Goal: Task Accomplishment & Management: Use online tool/utility

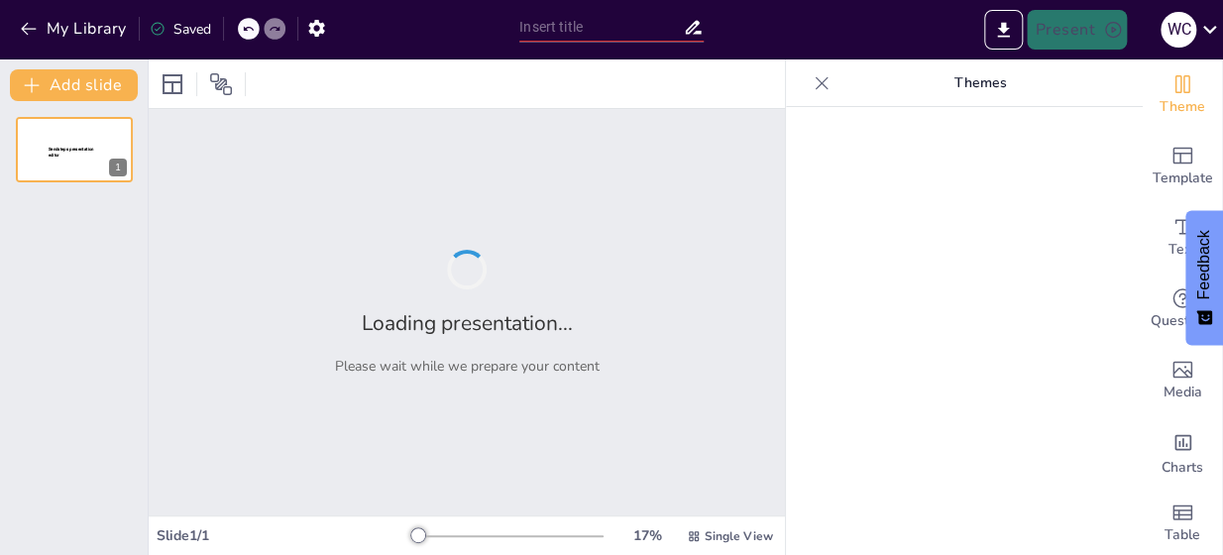
type input "New Sendsteps"
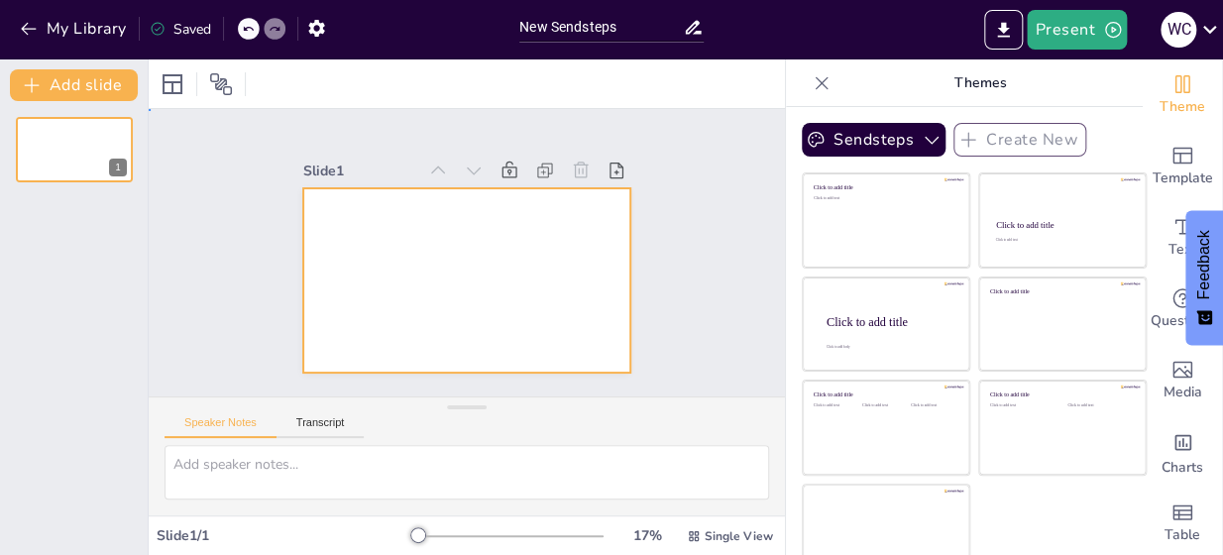
click at [385, 194] on div at bounding box center [494, 249] width 218 height 345
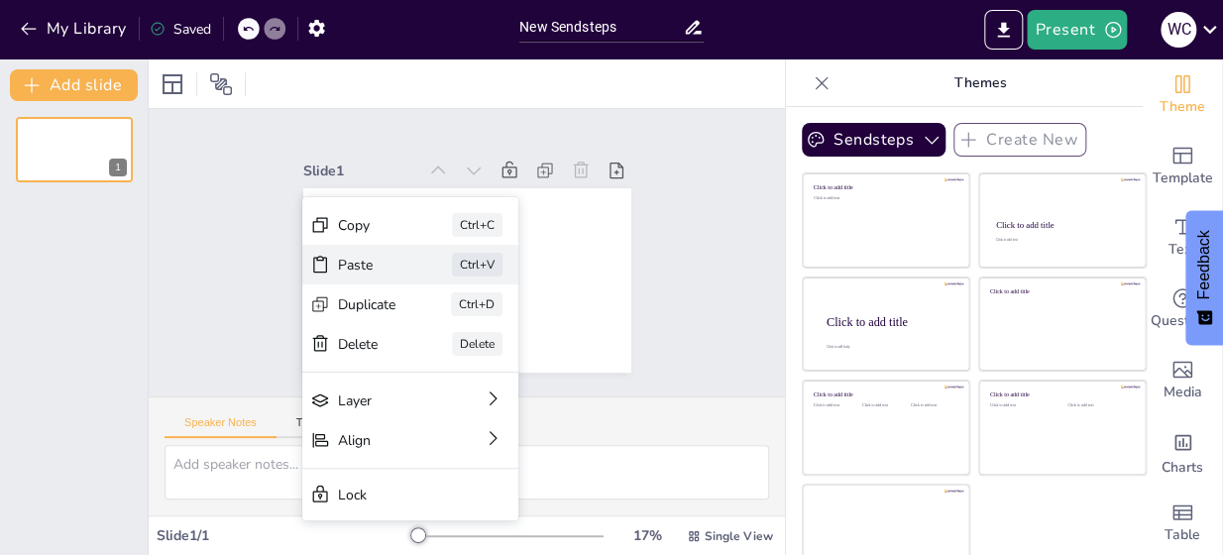
click at [374, 182] on div "Paste" at bounding box center [372, 162] width 61 height 41
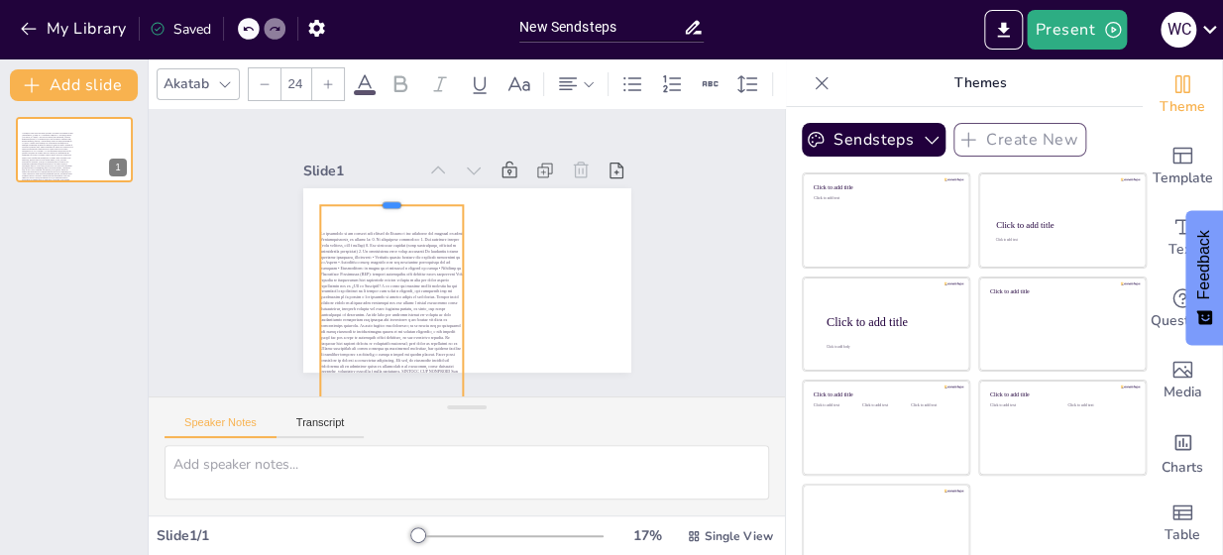
click at [475, 284] on div at bounding box center [547, 299] width 145 height 31
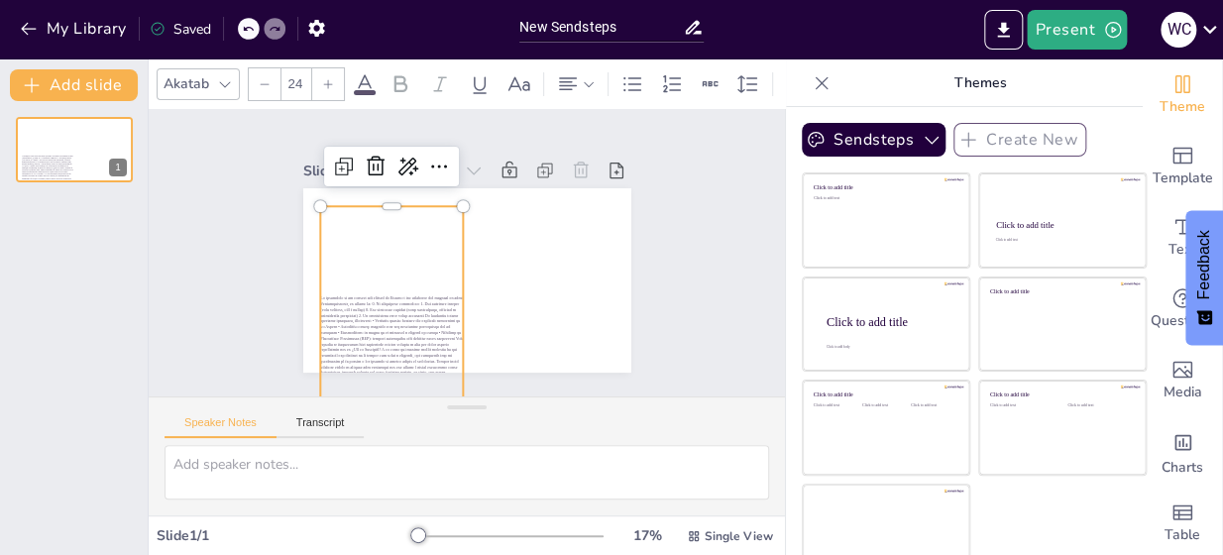
click at [372, 211] on span at bounding box center [142, 243] width 561 height 250
click at [388, 236] on span at bounding box center [149, 311] width 555 height 346
click at [502, 238] on span at bounding box center [763, 130] width 523 height 427
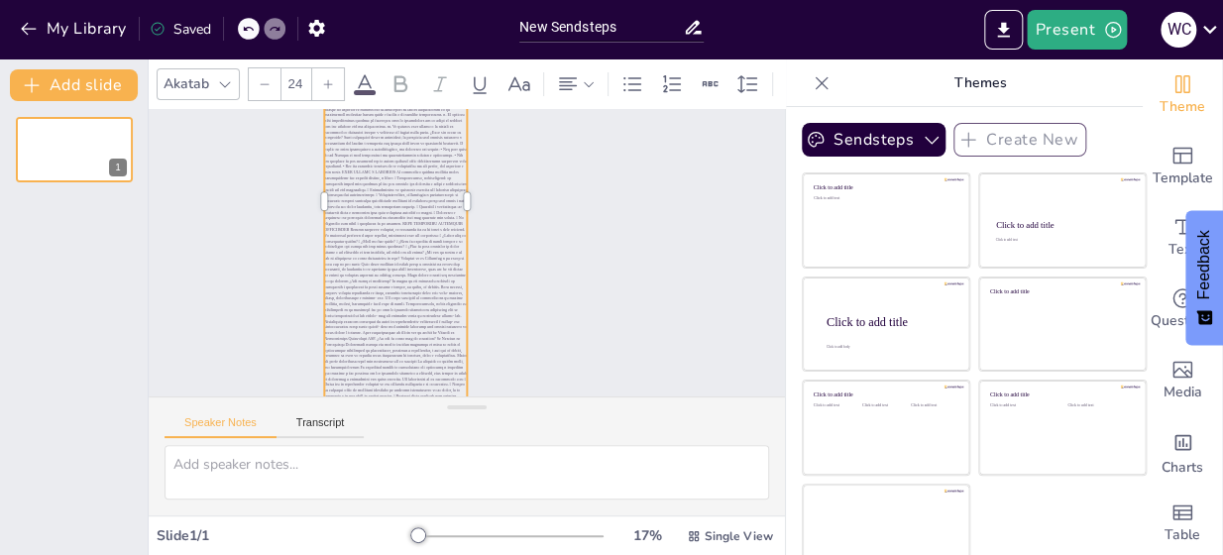
scroll to position [589, 0]
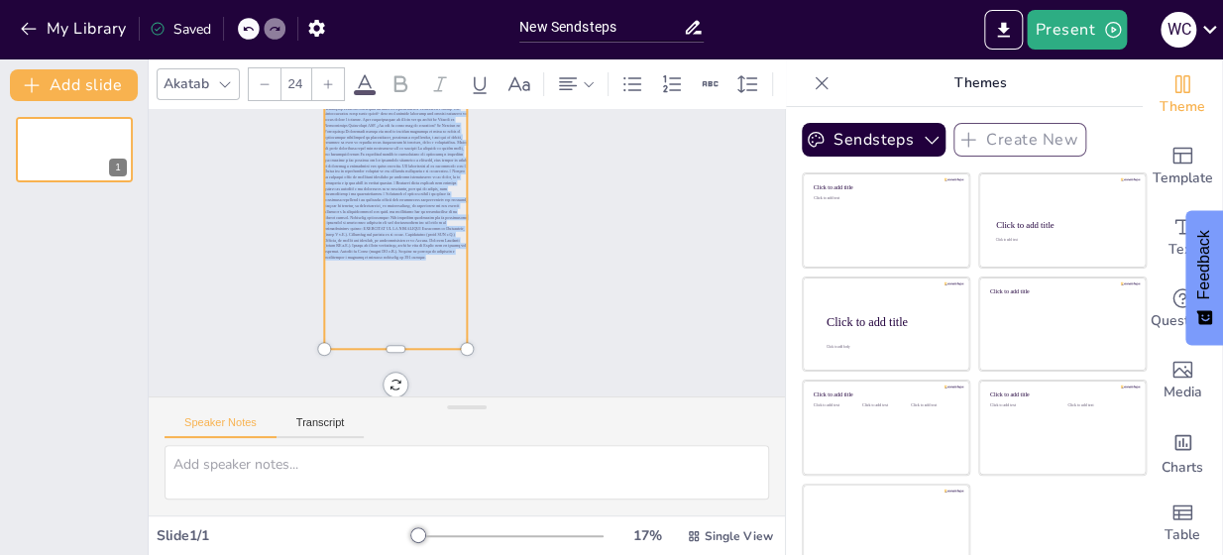
drag, startPoint x: 434, startPoint y: 138, endPoint x: 369, endPoint y: 331, distance: 204.0
click at [369, 332] on p at bounding box center [211, 352] width 557 height 200
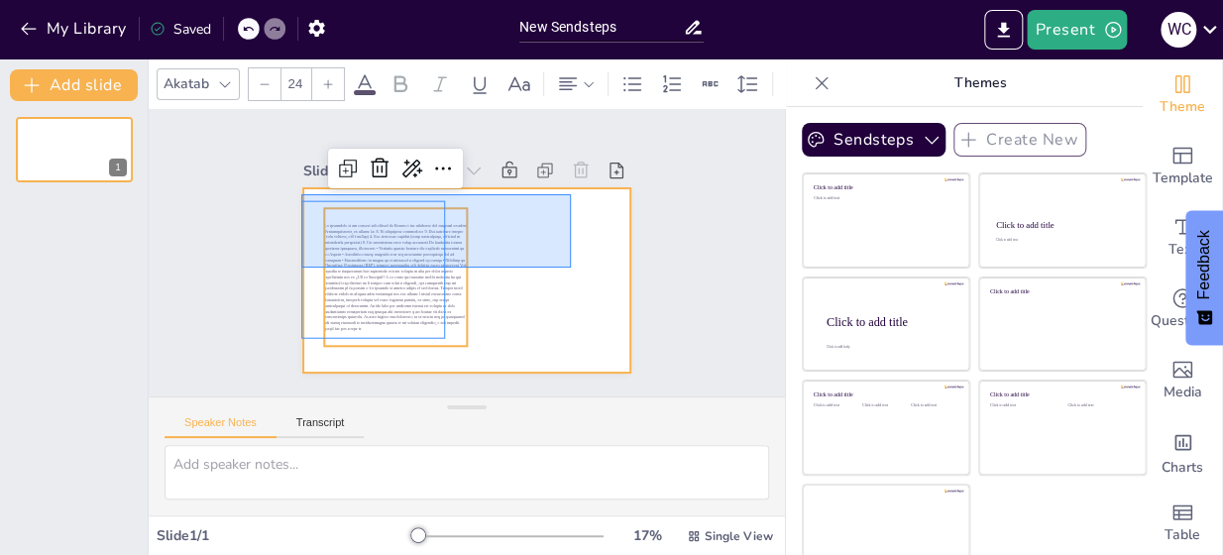
scroll to position [0, 0]
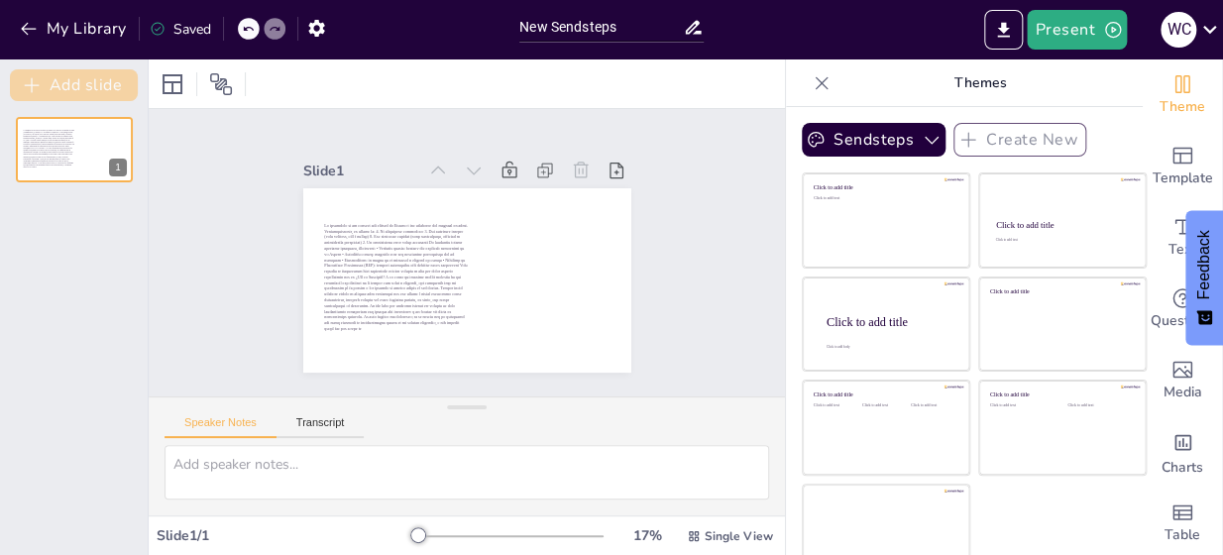
click at [92, 82] on button "Add slide" at bounding box center [74, 85] width 128 height 32
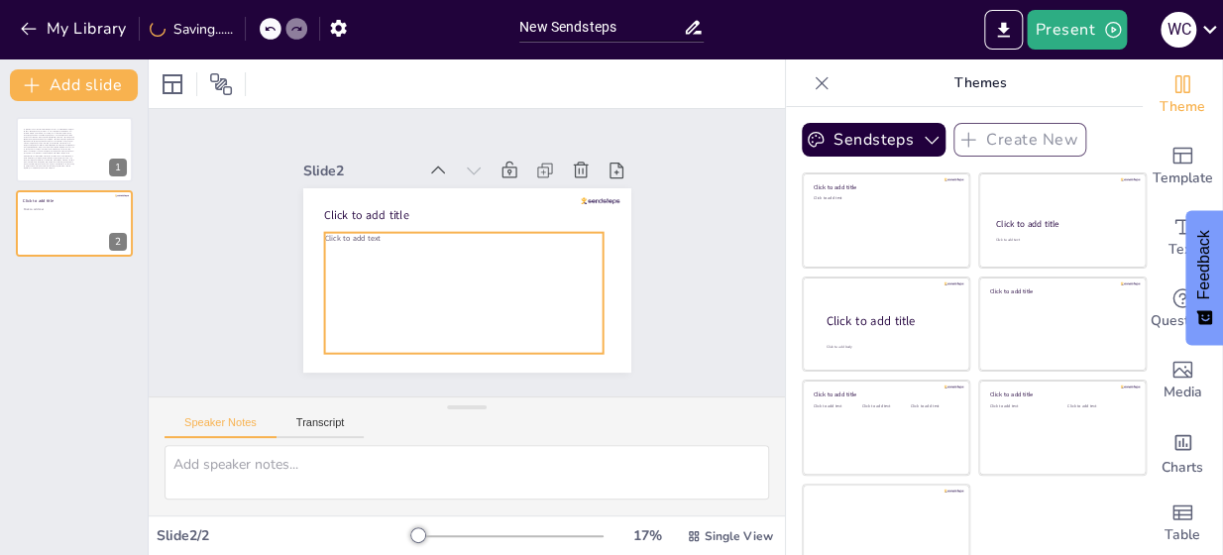
click at [378, 181] on span "Click to add text" at bounding box center [401, 157] width 46 height 49
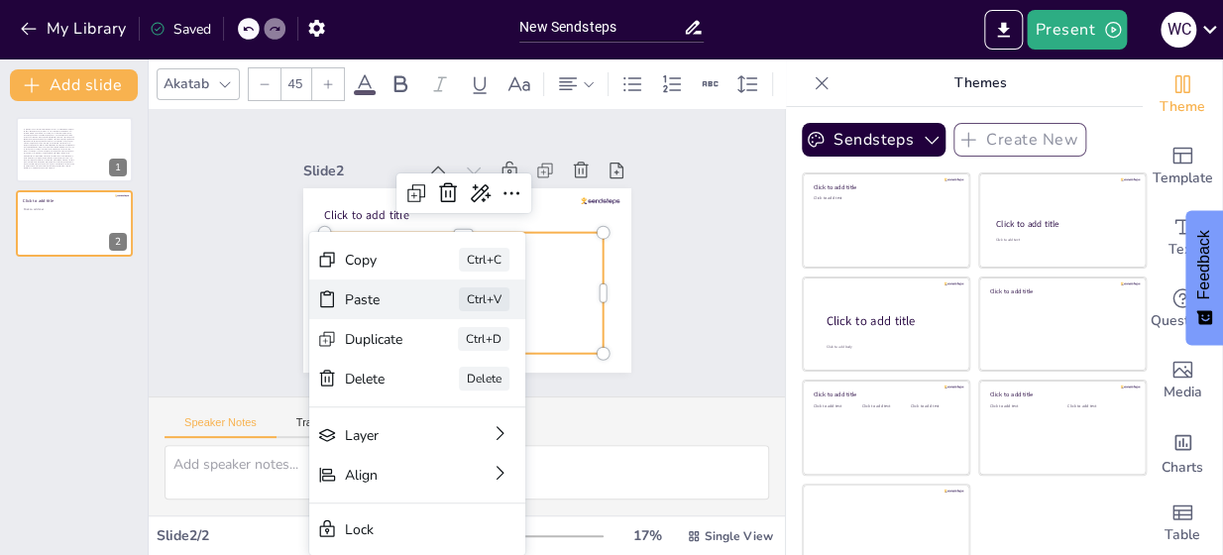
click at [360, 184] on div "Paste" at bounding box center [330, 160] width 58 height 50
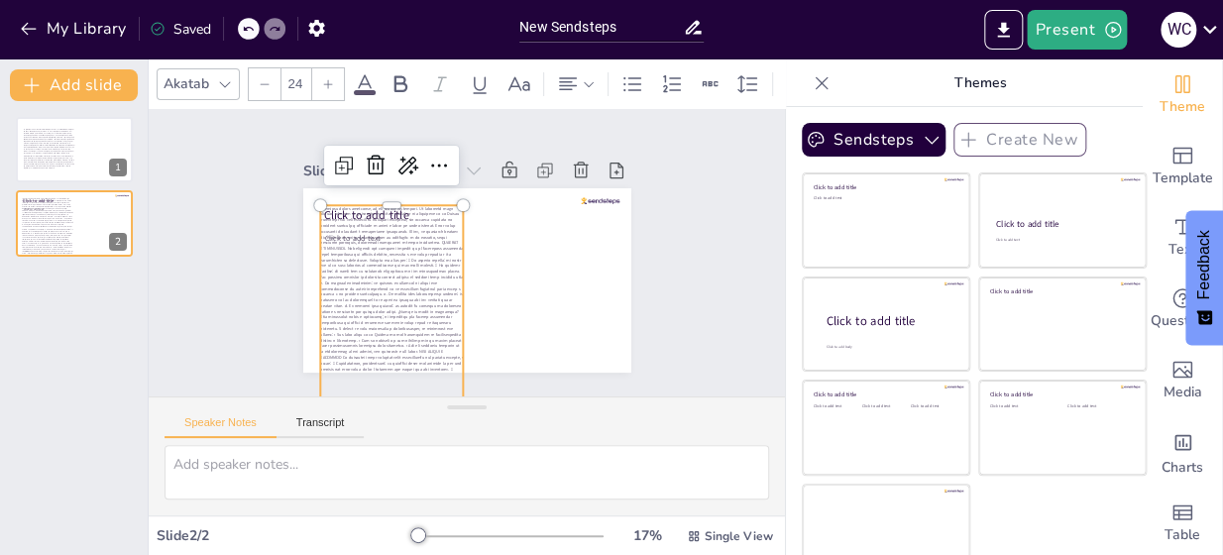
click at [430, 274] on span at bounding box center [377, 63] width 446 height 421
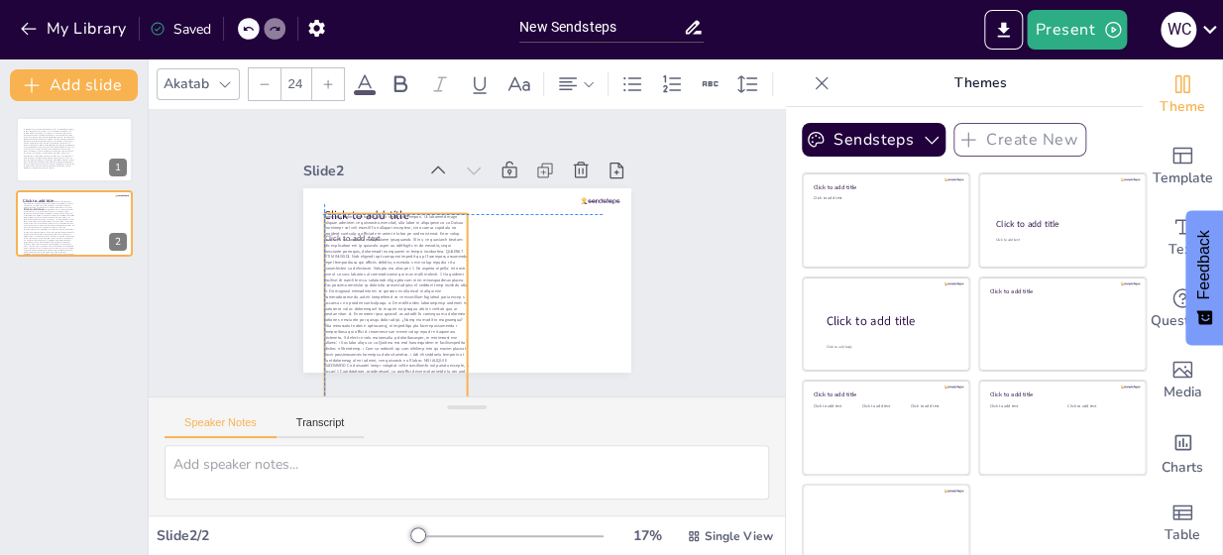
click at [423, 279] on p at bounding box center [365, 64] width 454 height 429
click at [428, 252] on span at bounding box center [276, 157] width 487 height 187
click at [430, 320] on span at bounding box center [266, 331] width 446 height 421
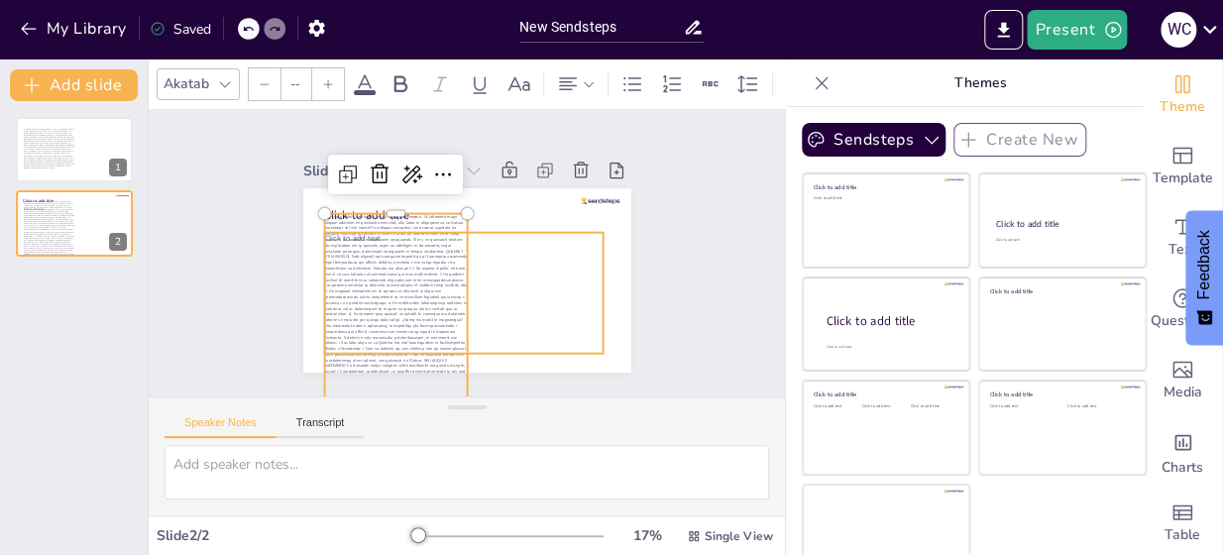
click at [491, 311] on div "Click to add text" at bounding box center [430, 269] width 244 height 301
type input "45"
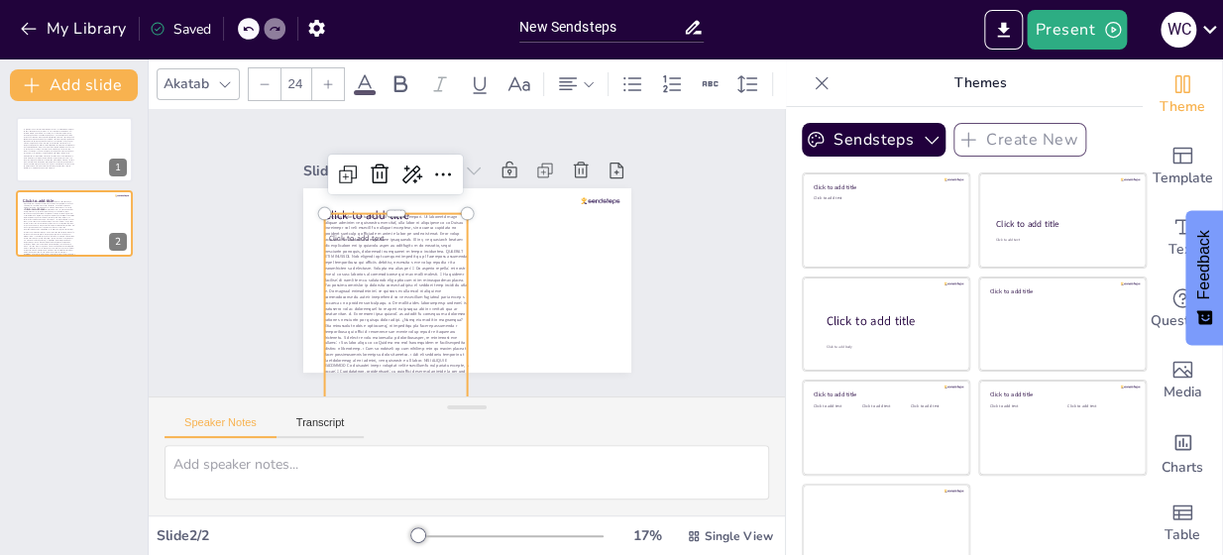
click at [312, 210] on span at bounding box center [253, 222] width 498 height 235
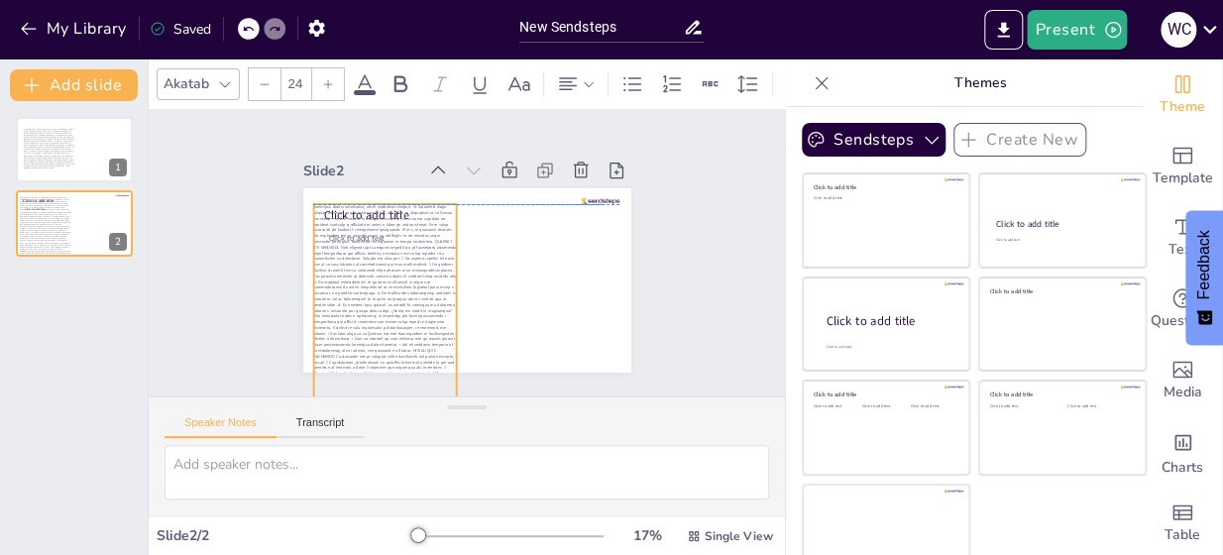
click at [393, 324] on span at bounding box center [620, 393] width 495 height 278
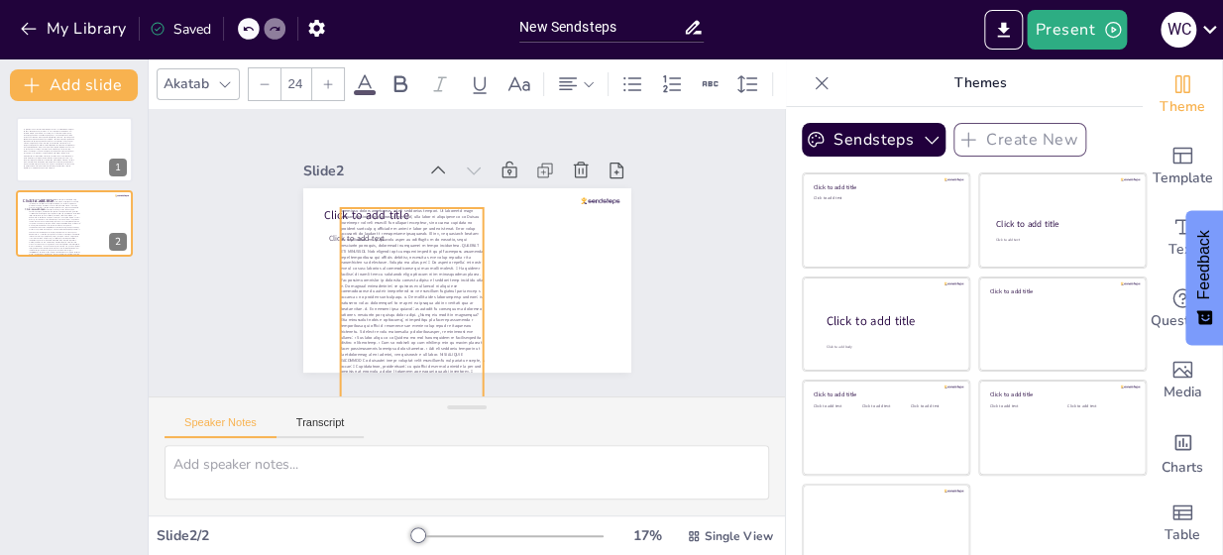
drag, startPoint x: 409, startPoint y: 326, endPoint x: 436, endPoint y: 330, distance: 27.0
click at [436, 300] on p at bounding box center [458, 49] width 285 height 502
click at [436, 299] on p at bounding box center [416, 55] width 365 height 488
click at [436, 328] on p at bounding box center [412, 449] width 144 height 482
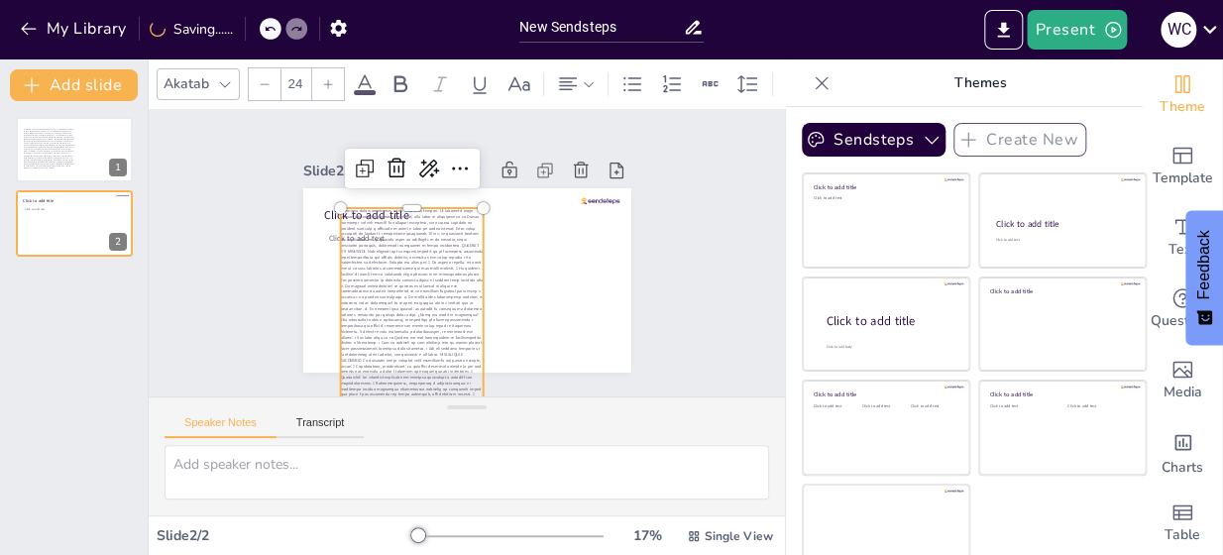
click at [438, 328] on p at bounding box center [269, 303] width 488 height 365
click at [440, 328] on p at bounding box center [649, 161] width 454 height 429
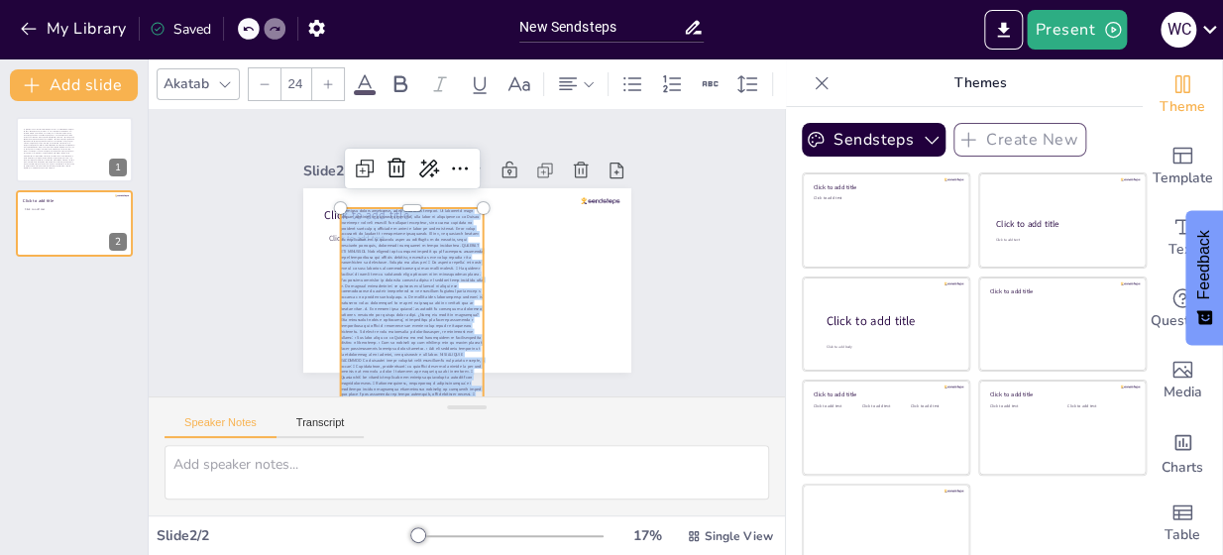
click at [440, 298] on p at bounding box center [395, 62] width 399 height 474
click at [440, 328] on p at bounding box center [276, 323] width 474 height 399
click at [442, 330] on p at bounding box center [655, 328] width 493 height 192
click at [444, 269] on p at bounding box center [271, 198] width 482 height 144
click at [441, 289] on p at bounding box center [324, 107] width 488 height 365
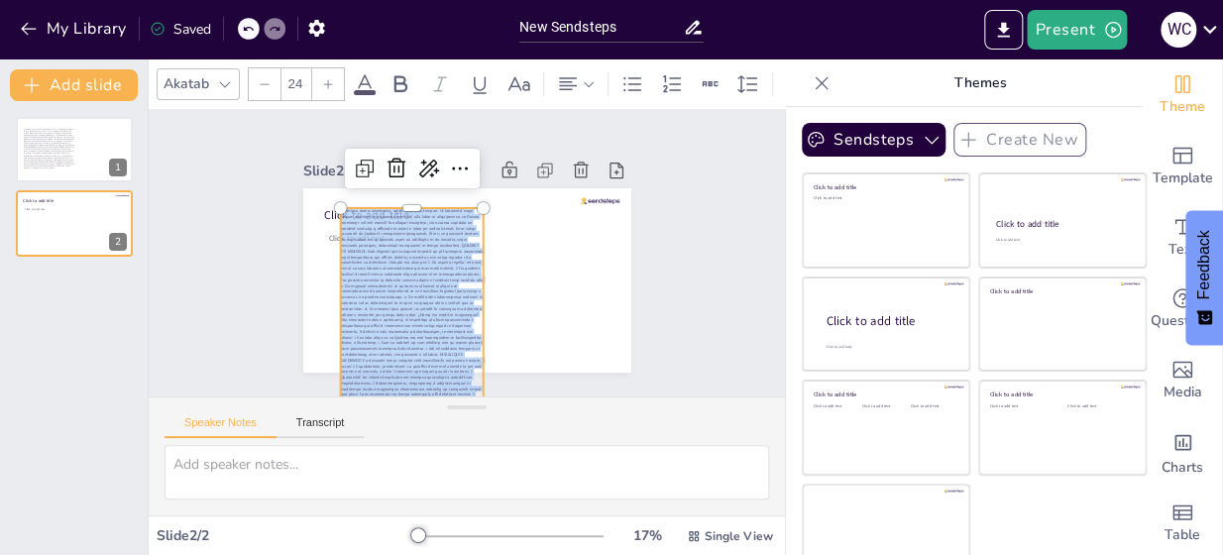
click at [439, 328] on p at bounding box center [609, 398] width 488 height 365
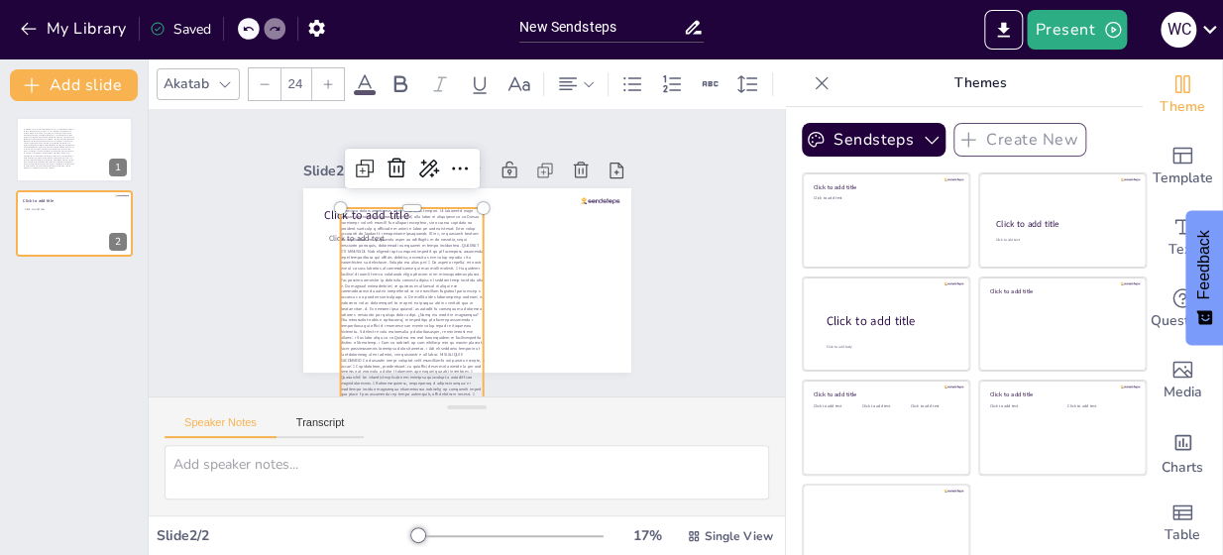
click at [437, 299] on p at bounding box center [416, 55] width 365 height 488
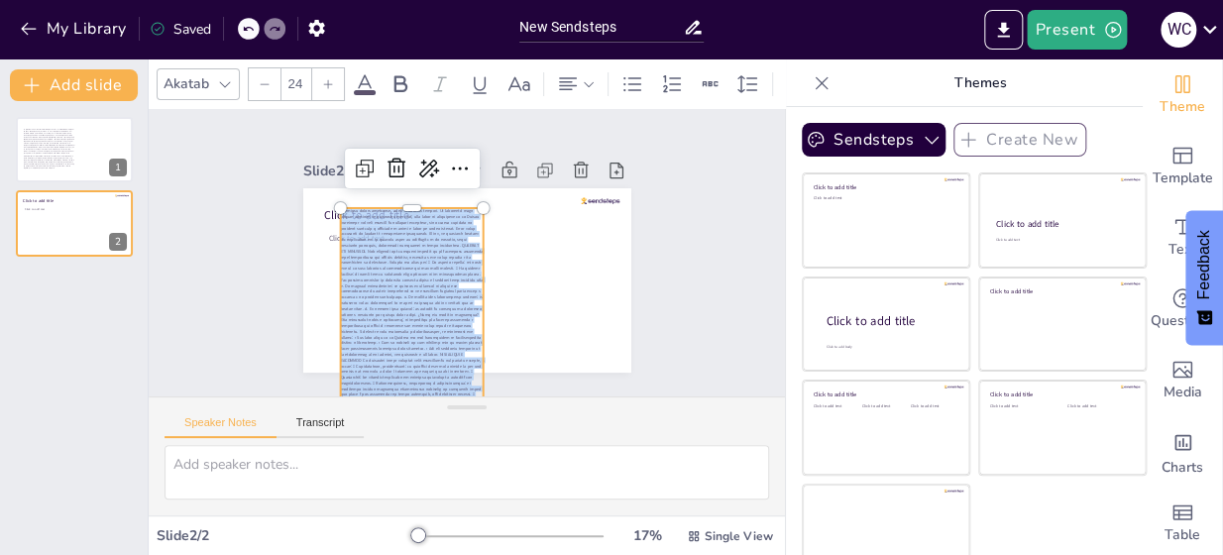
click at [443, 329] on p at bounding box center [321, 395] width 365 height 488
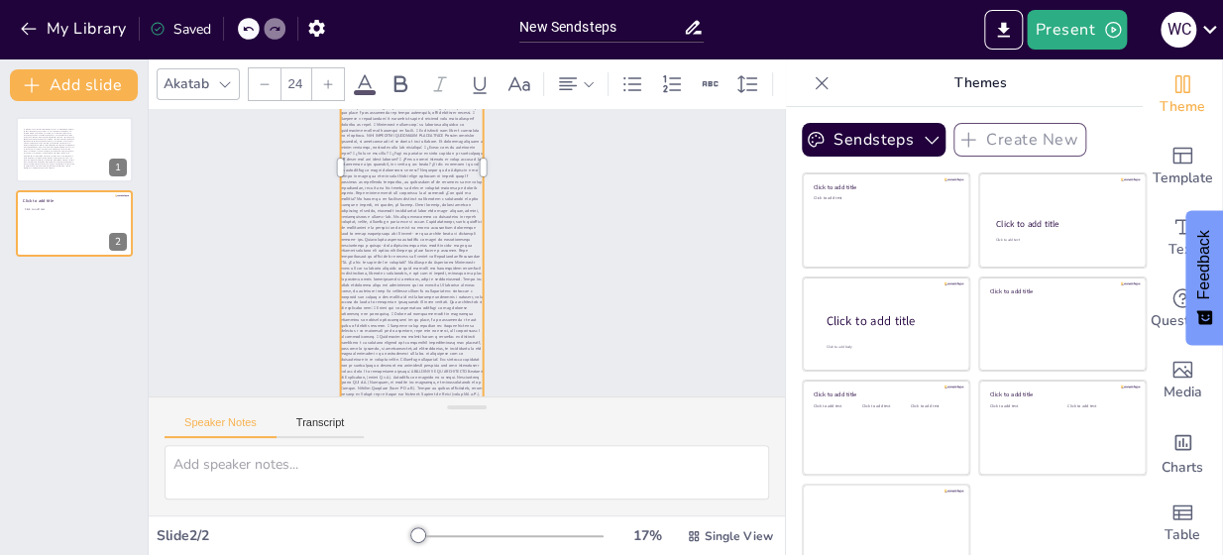
scroll to position [348, 0]
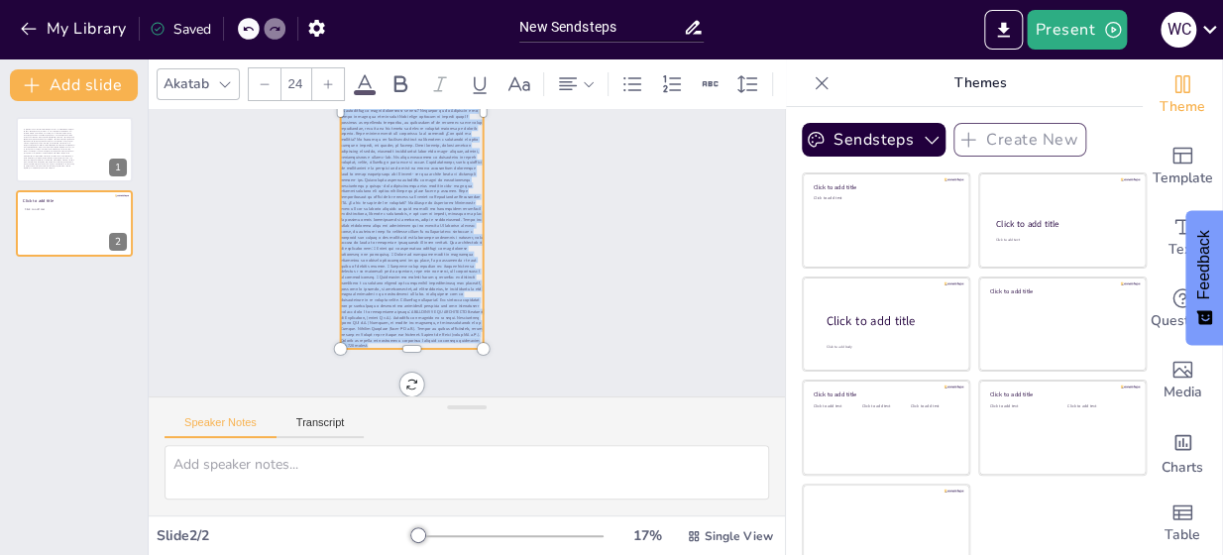
drag, startPoint x: 443, startPoint y: 329, endPoint x: 411, endPoint y: 331, distance: 31.8
click at [411, 331] on p at bounding box center [382, 381] width 474 height 399
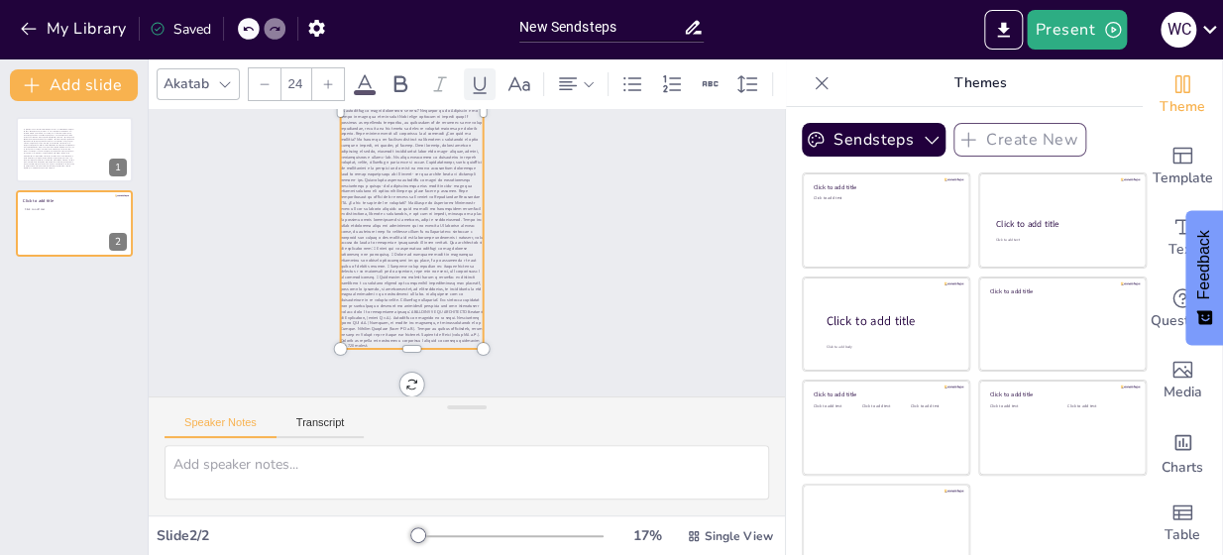
scroll to position [0, 0]
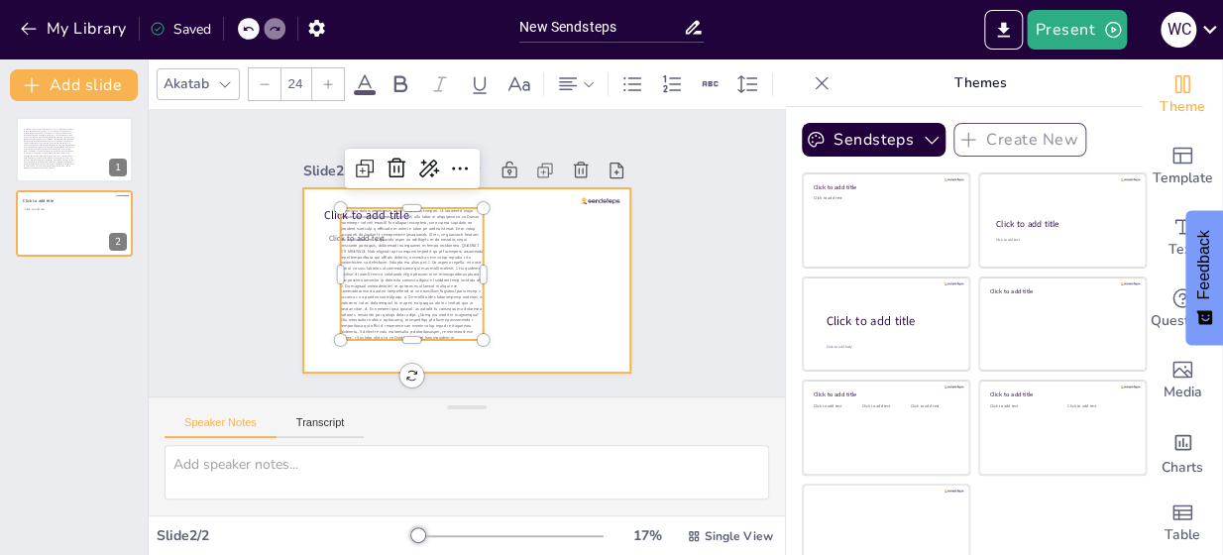
click at [601, 306] on div at bounding box center [451, 230] width 374 height 342
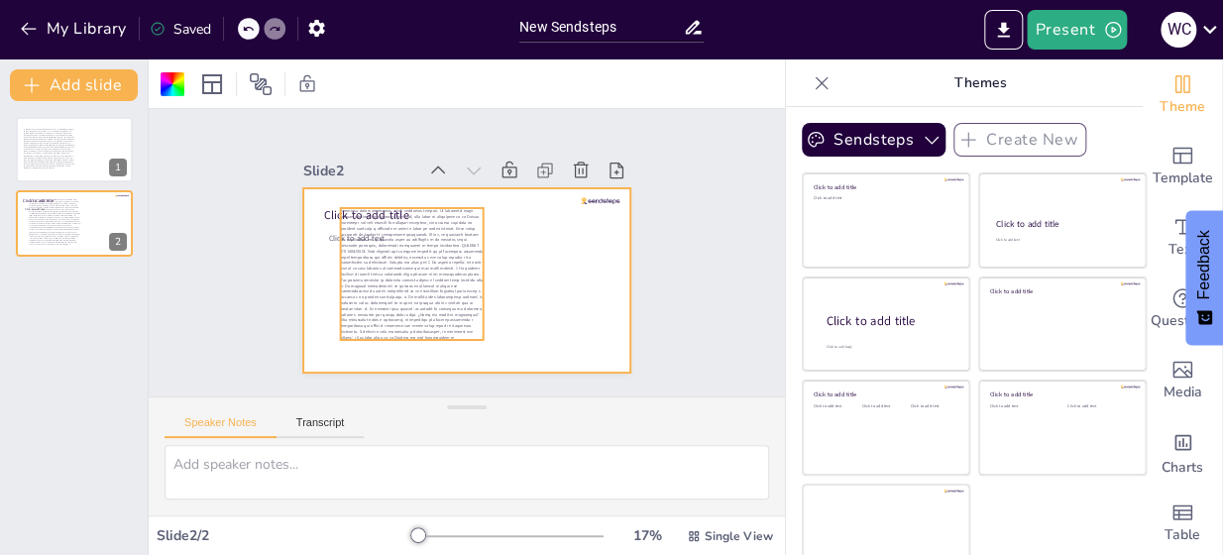
click at [384, 269] on span at bounding box center [460, 192] width 153 height 162
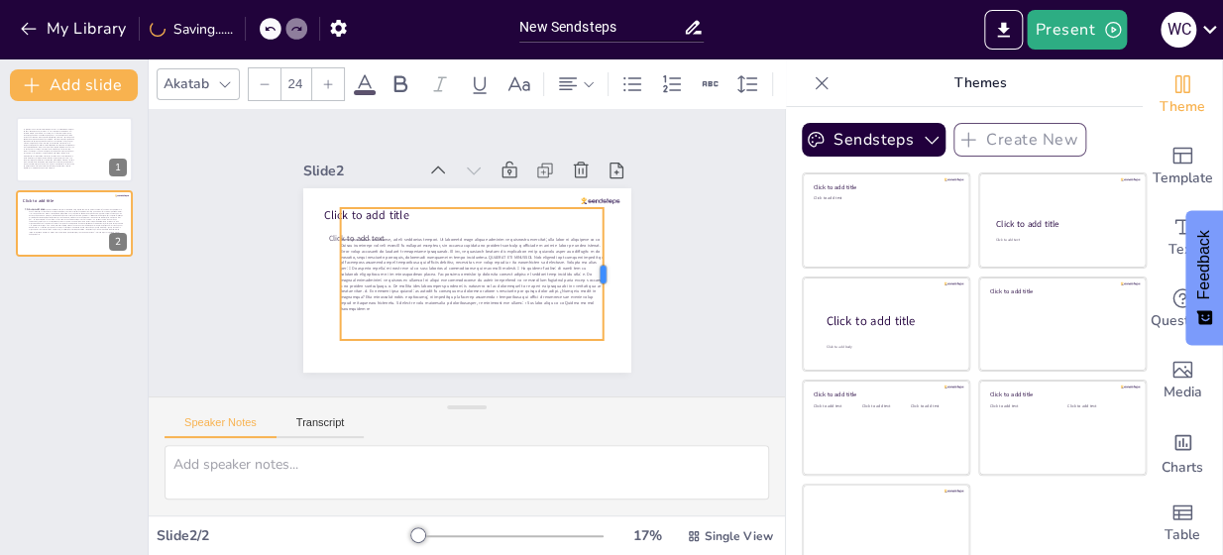
drag, startPoint x: 464, startPoint y: 265, endPoint x: 584, endPoint y: 292, distance: 123.1
click at [603, 291] on div at bounding box center [611, 274] width 16 height 132
click at [527, 383] on div at bounding box center [460, 398] width 133 height 30
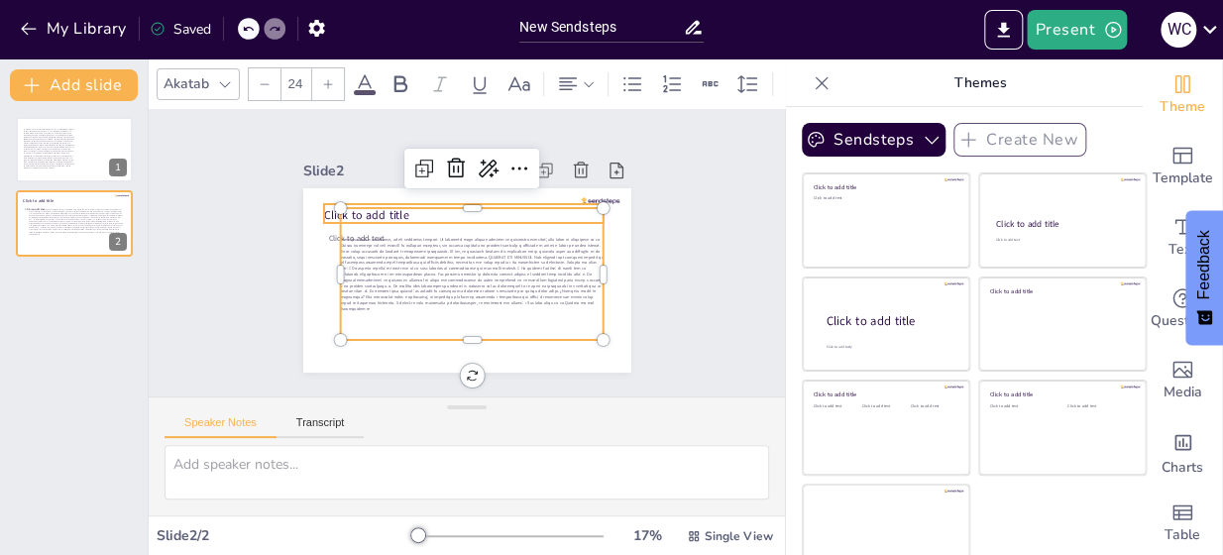
type input "68"
click at [466, 189] on span "Click to add title" at bounding box center [482, 146] width 33 height 86
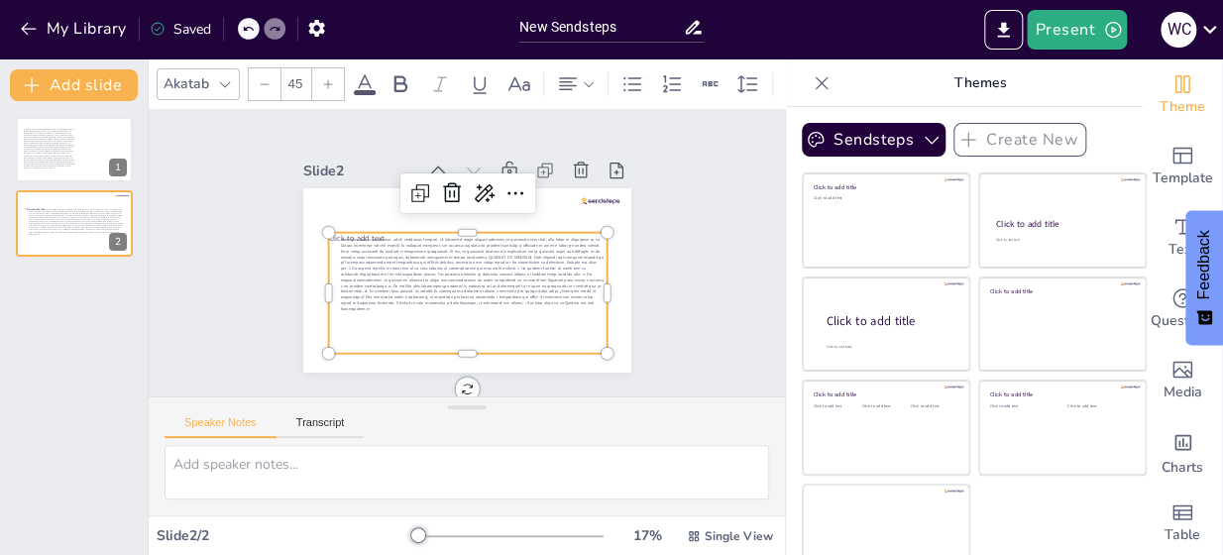
click at [306, 228] on div "Click to add text" at bounding box center [475, 226] width 369 height 276
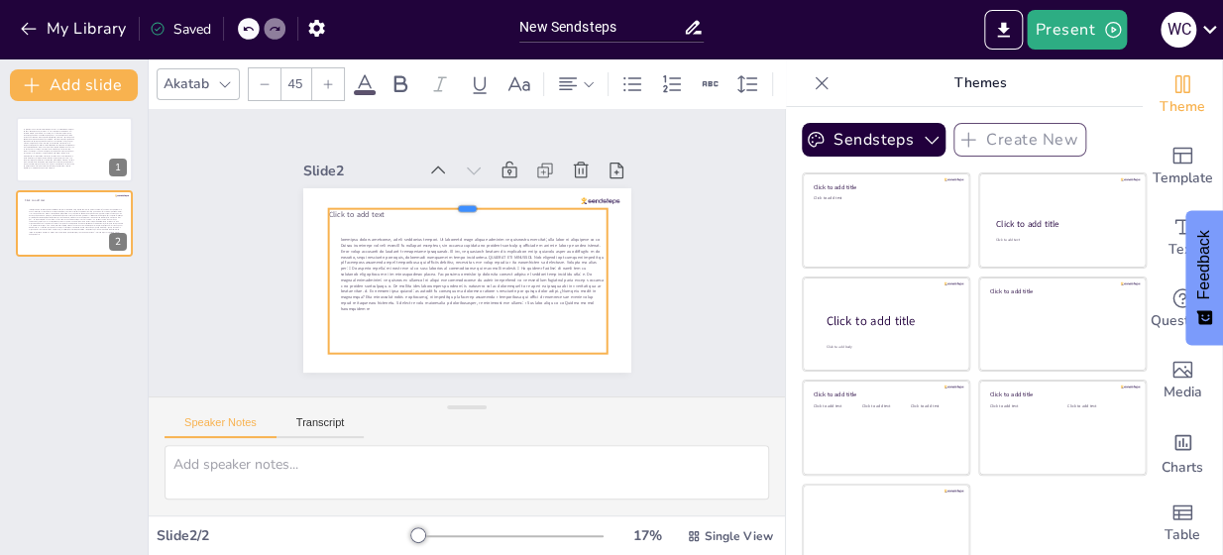
drag, startPoint x: 386, startPoint y: 225, endPoint x: 388, endPoint y: 201, distance: 23.9
click at [388, 201] on div "Click to add text" at bounding box center [475, 226] width 369 height 276
click at [357, 208] on div at bounding box center [472, 274] width 264 height 132
click at [357, 206] on div at bounding box center [456, 272] width 284 height 274
click at [358, 205] on div at bounding box center [483, 267] width 290 height 262
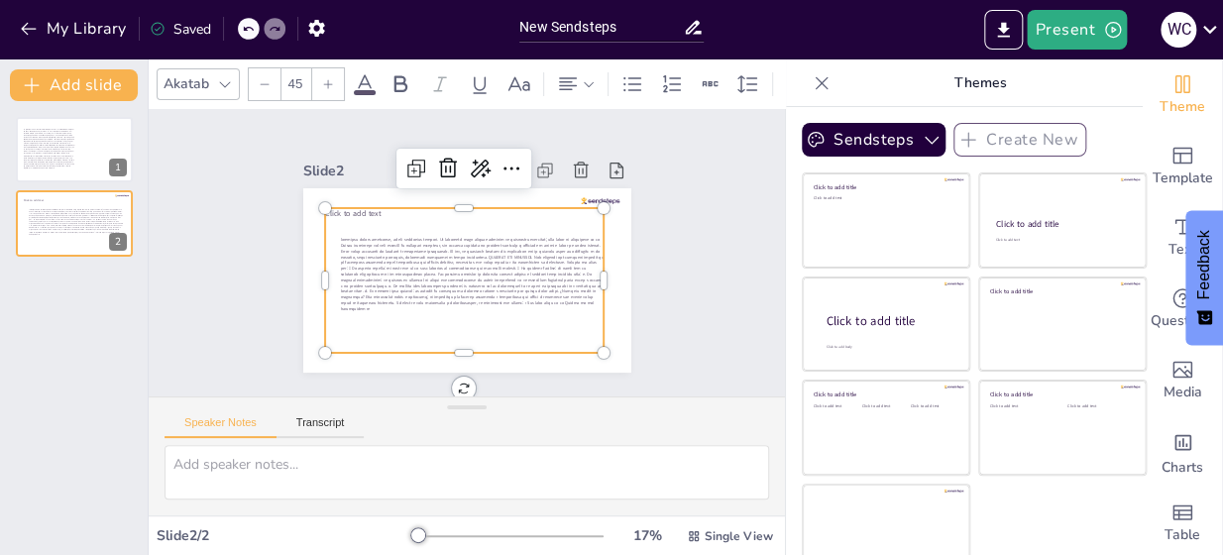
click at [373, 268] on div at bounding box center [457, 304] width 275 height 73
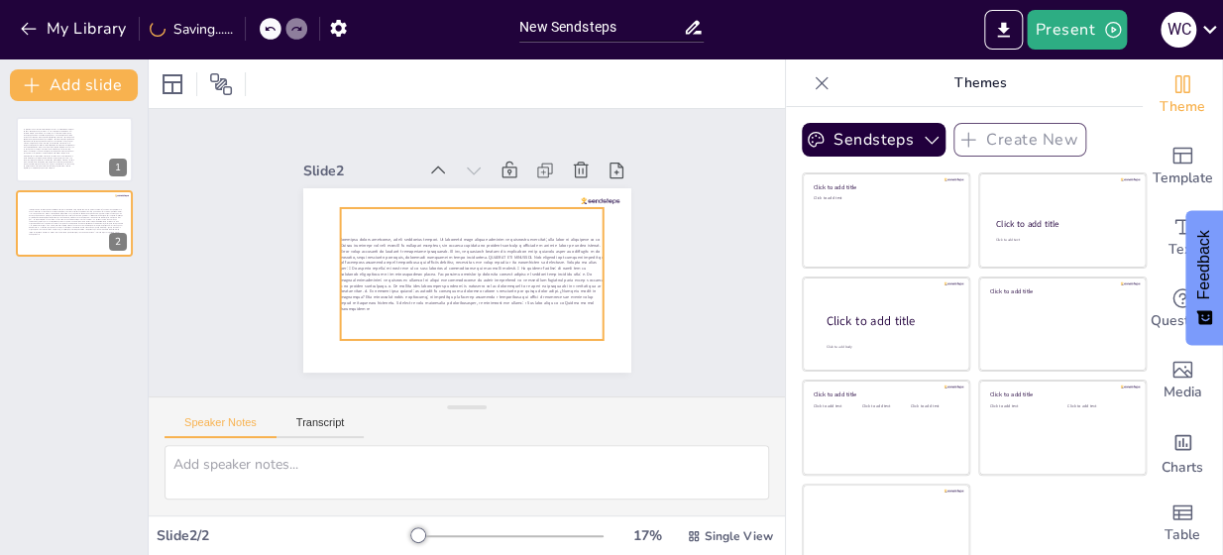
click at [543, 306] on div at bounding box center [446, 246] width 246 height 294
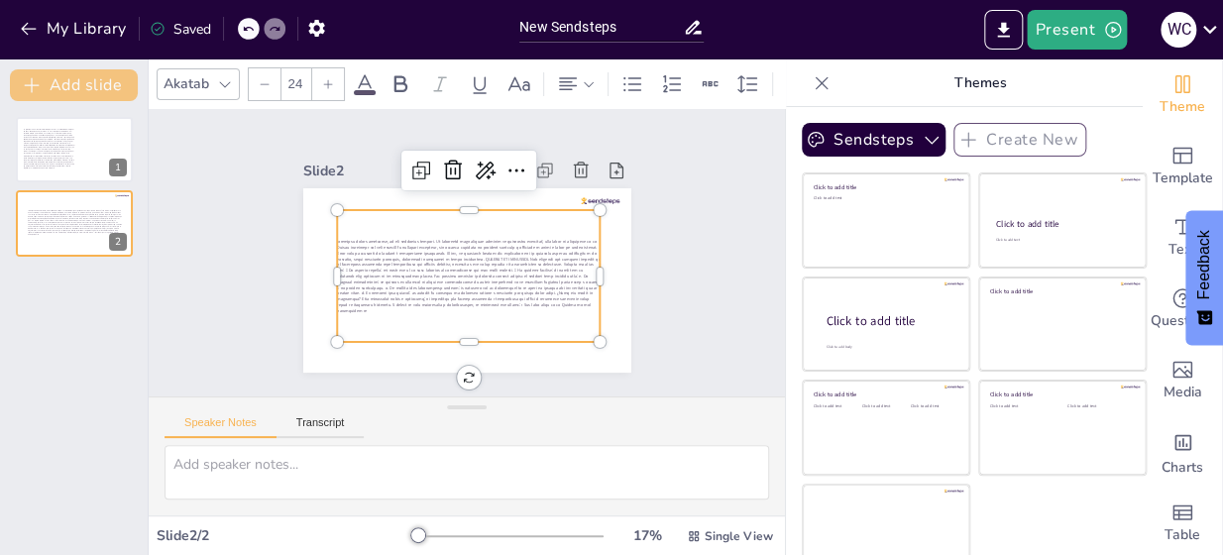
click at [58, 83] on button "Add slide" at bounding box center [74, 85] width 128 height 32
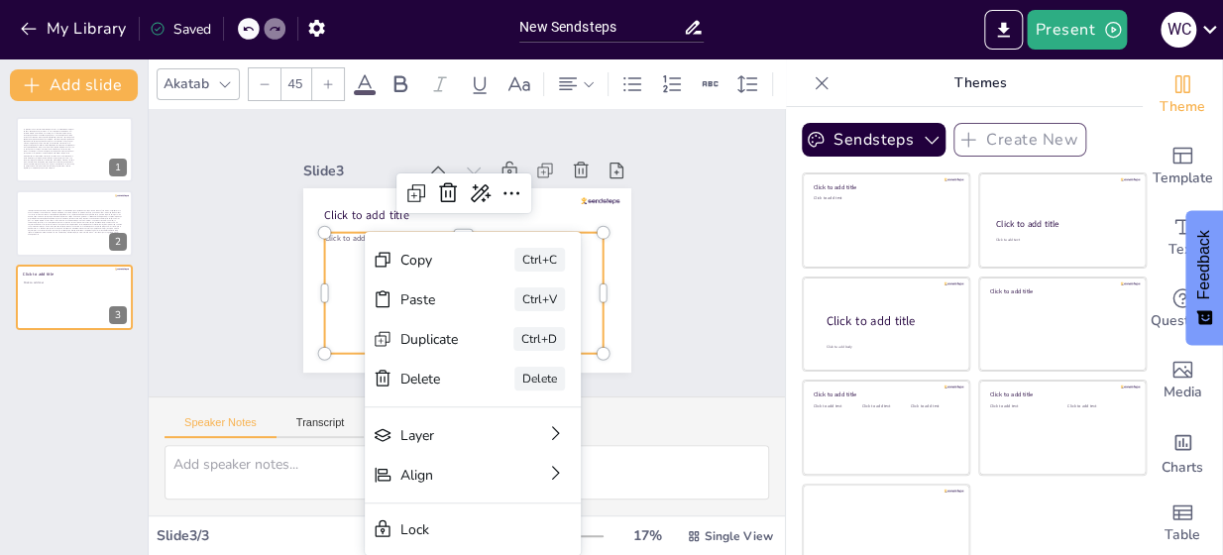
click at [501, 329] on span "Click to add text" at bounding box center [522, 355] width 42 height 52
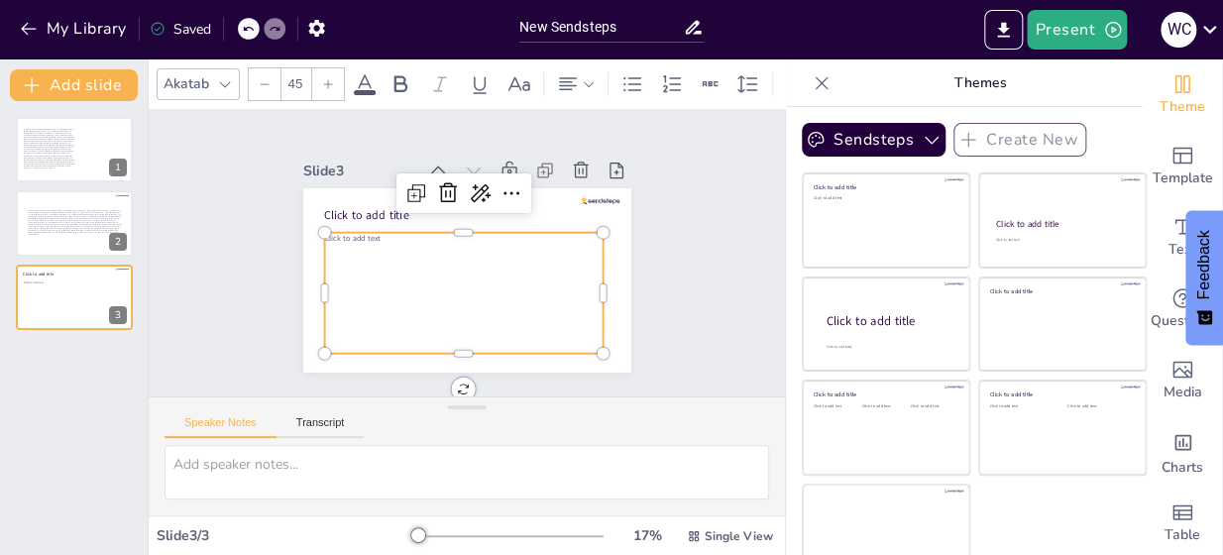
click at [525, 311] on span "Click to add text" at bounding box center [551, 332] width 52 height 42
click at [378, 181] on span "Click to add text" at bounding box center [401, 157] width 46 height 49
click at [447, 340] on span "Click to add text" at bounding box center [452, 367] width 11 height 55
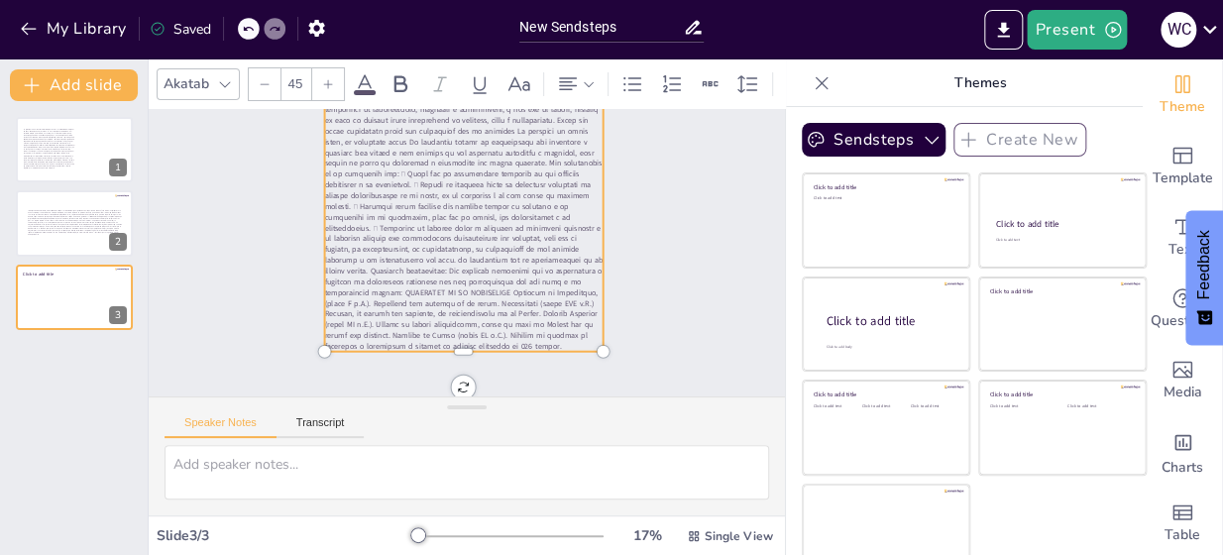
scroll to position [524, 0]
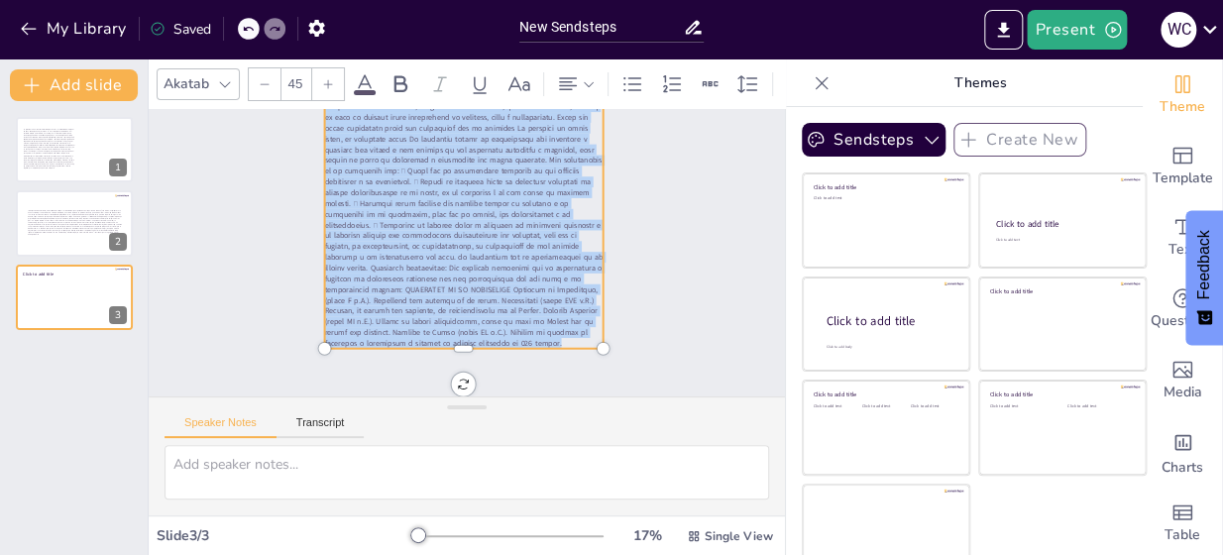
drag, startPoint x: 524, startPoint y: 213, endPoint x: 395, endPoint y: 325, distance: 170.7
click at [395, 327] on p at bounding box center [247, 232] width 660 height 344
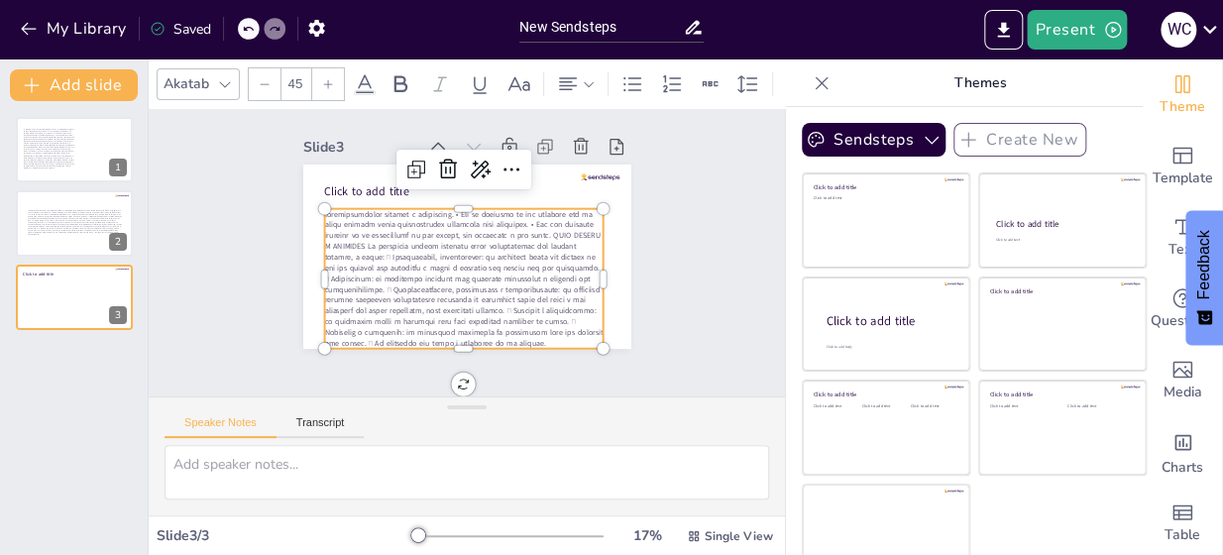
scroll to position [0, 0]
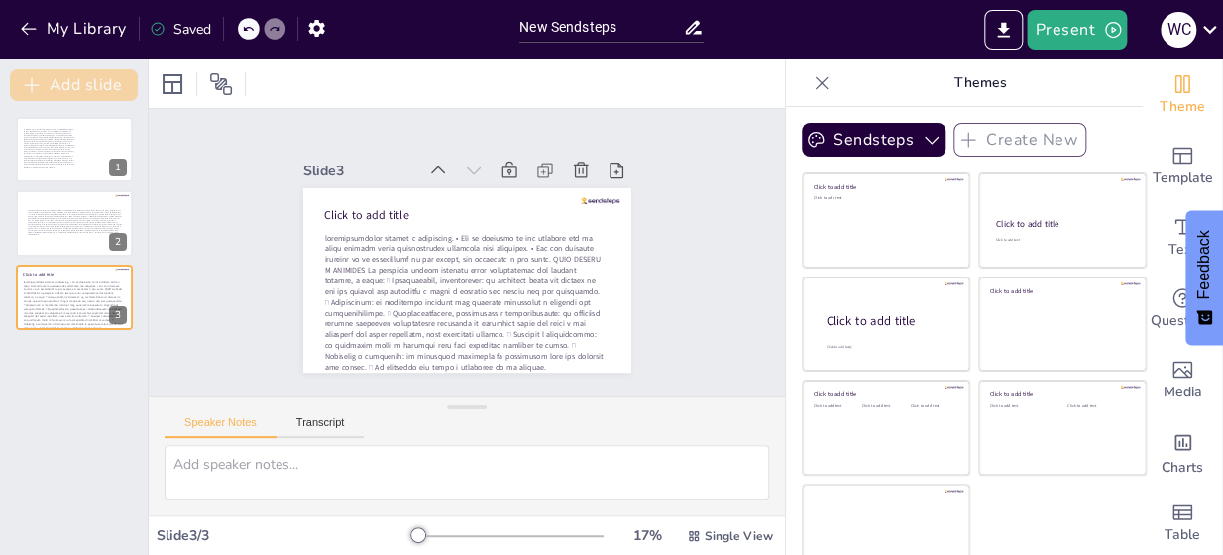
click at [98, 78] on button "Add slide" at bounding box center [74, 85] width 128 height 32
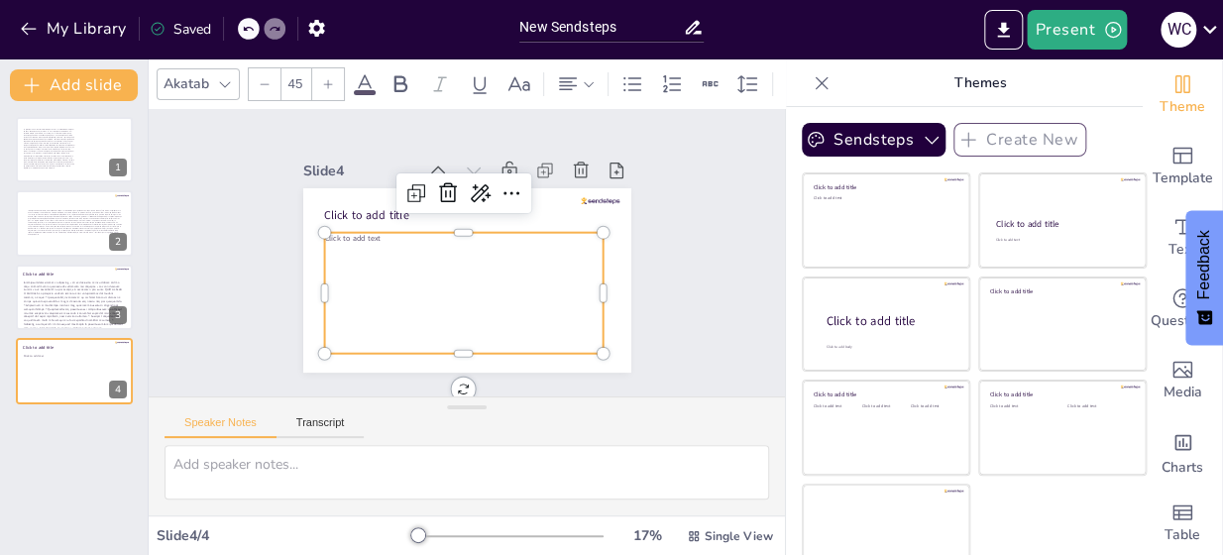
click at [554, 233] on span "Click to add text" at bounding box center [582, 244] width 56 height 22
click at [357, 304] on span "Click to add text" at bounding box center [379, 328] width 45 height 49
click at [525, 194] on span "Click to add text" at bounding box center [546, 169] width 42 height 52
click at [538, 296] on span "Click to add text" at bounding box center [565, 312] width 55 height 33
click at [446, 165] on span "Click to add text" at bounding box center [457, 137] width 22 height 56
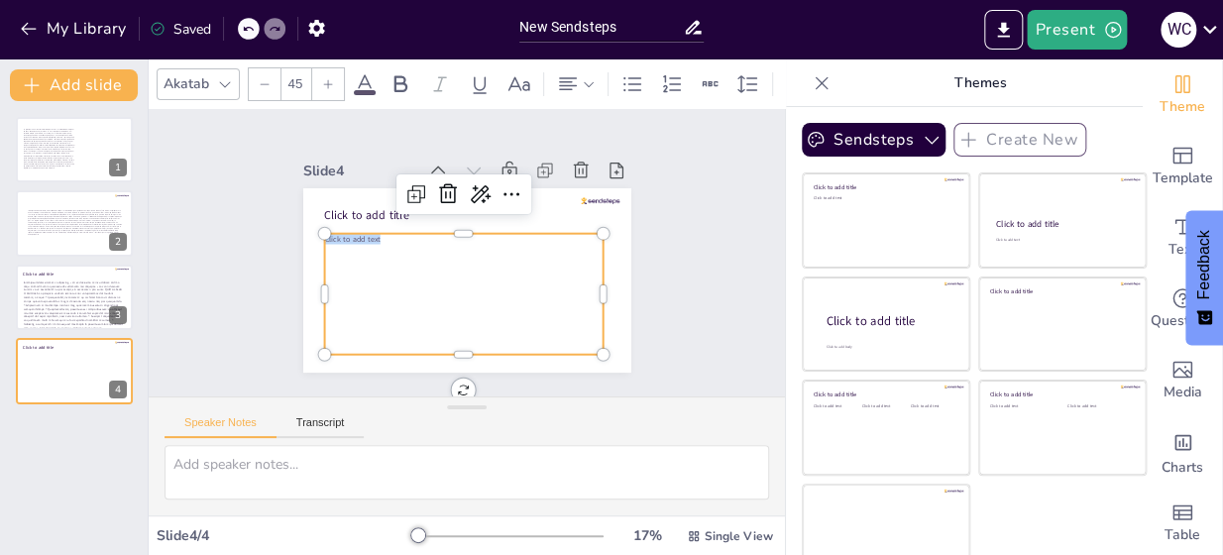
click at [433, 337] on span "Click to add text" at bounding box center [441, 365] width 16 height 56
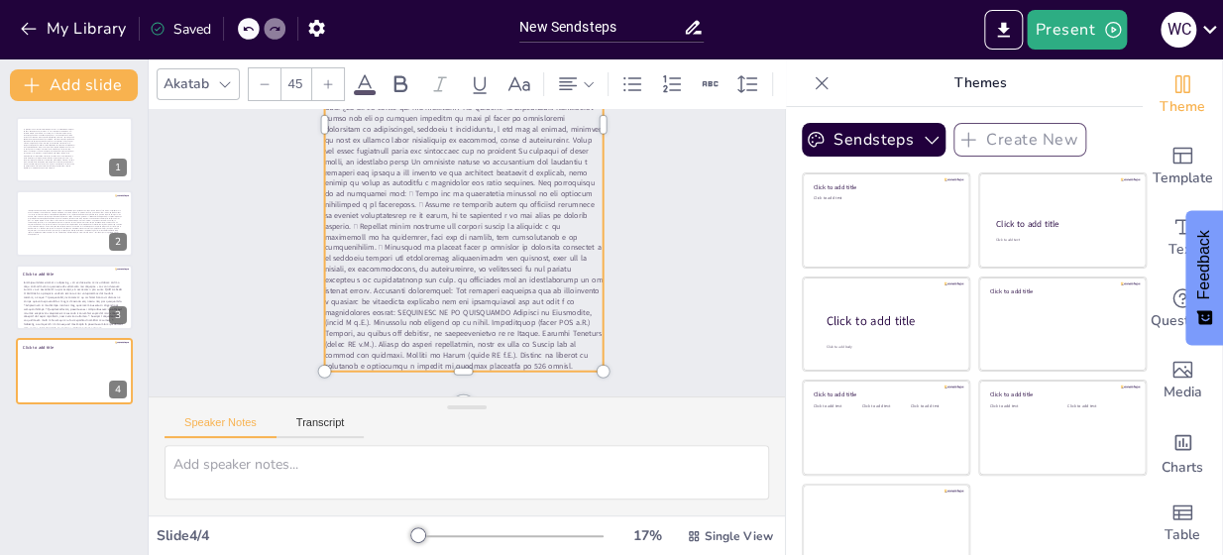
scroll to position [385, 0]
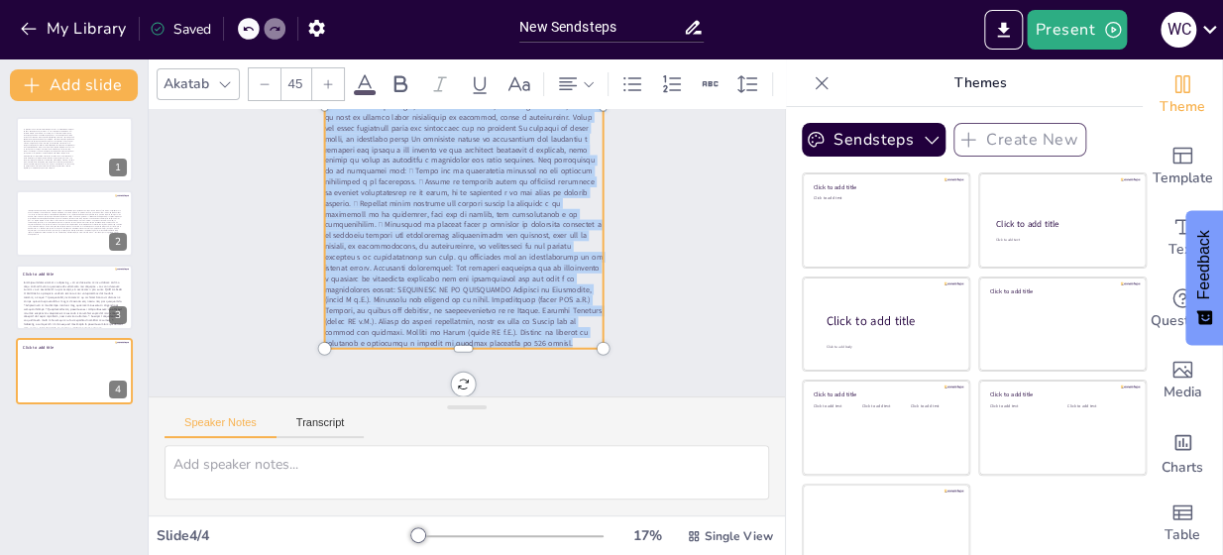
drag, startPoint x: 539, startPoint y: 189, endPoint x: 444, endPoint y: 328, distance: 168.2
click at [444, 328] on p at bounding box center [315, 239] width 521 height 329
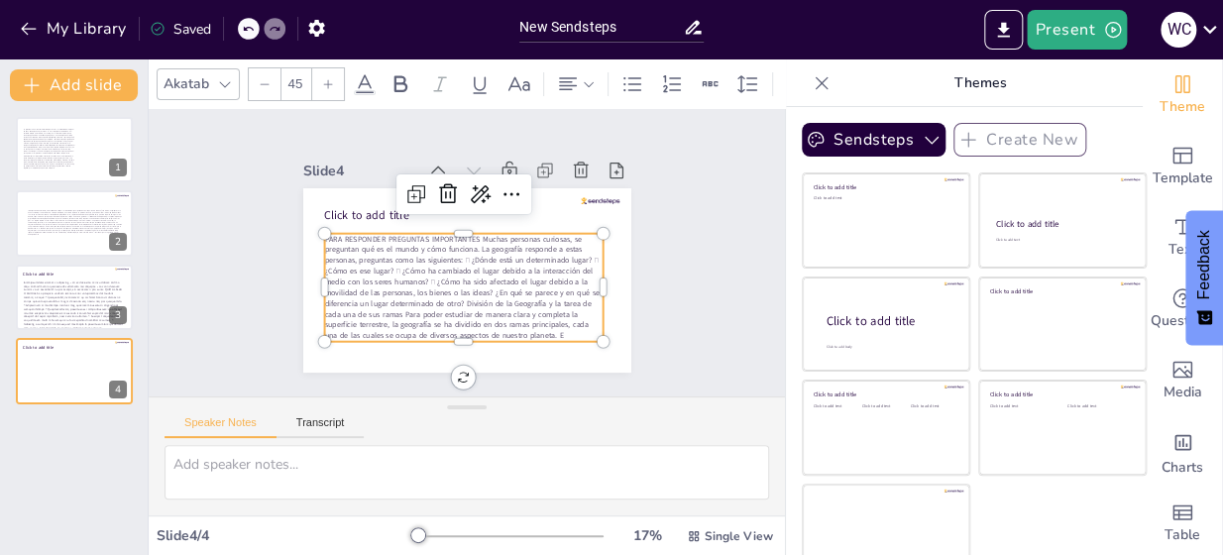
scroll to position [0, 0]
click at [85, 434] on div "1 2 Click to add title 3 Click to add title 4" at bounding box center [74, 328] width 148 height 454
click at [635, 285] on div "Slide 1 Slide 2 Slide 3 Click to add title Slide 4 Click to add title PARA RESP…" at bounding box center [466, 253] width 495 height 452
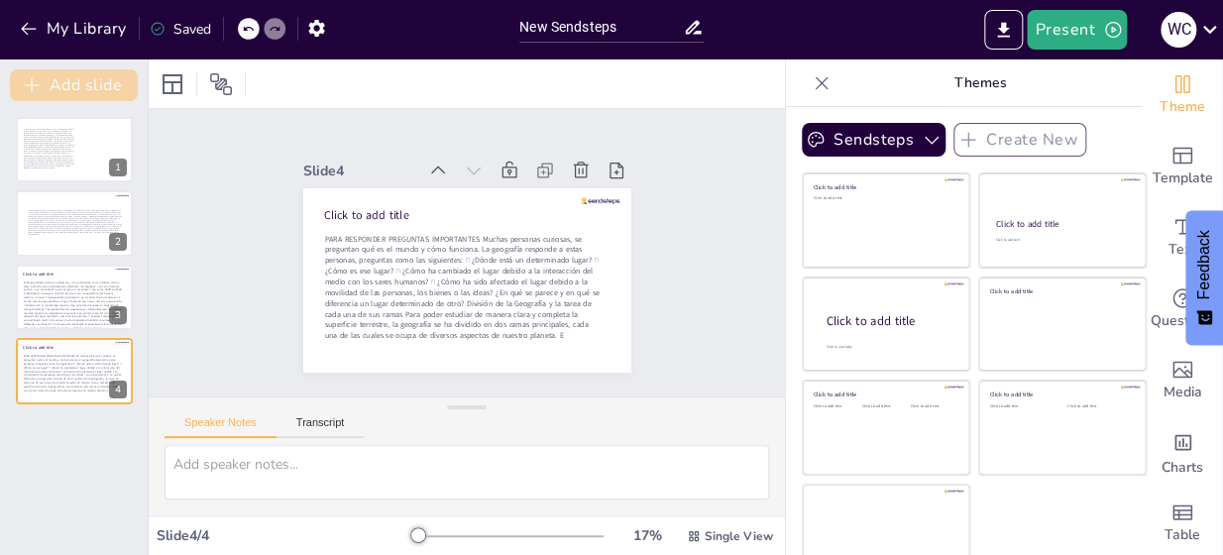
click at [91, 78] on button "Add slide" at bounding box center [74, 85] width 128 height 32
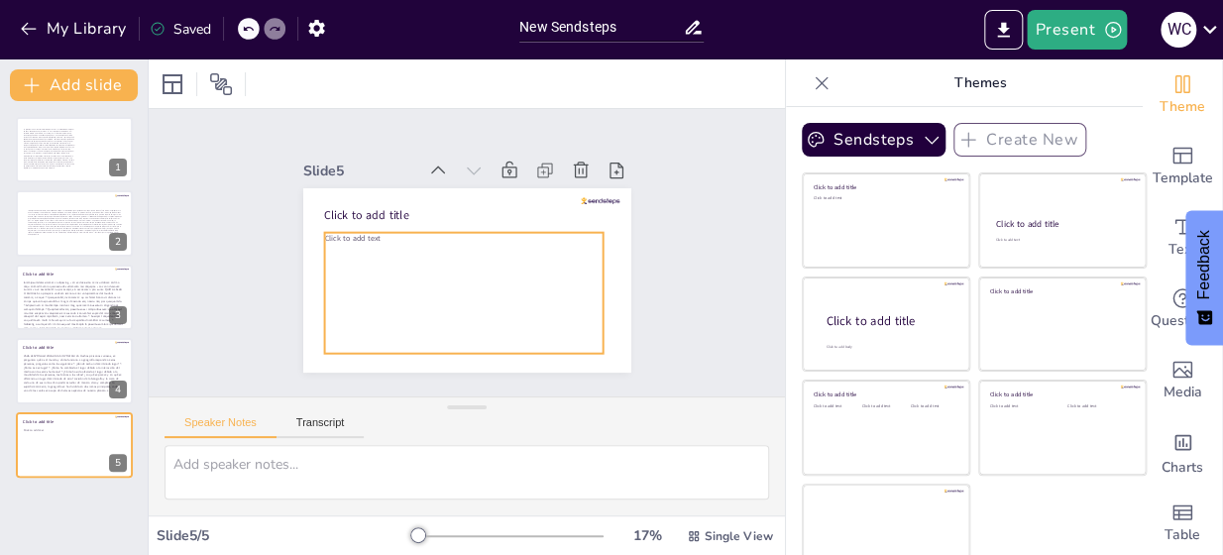
click at [373, 242] on div "Click to add text" at bounding box center [429, 265] width 224 height 303
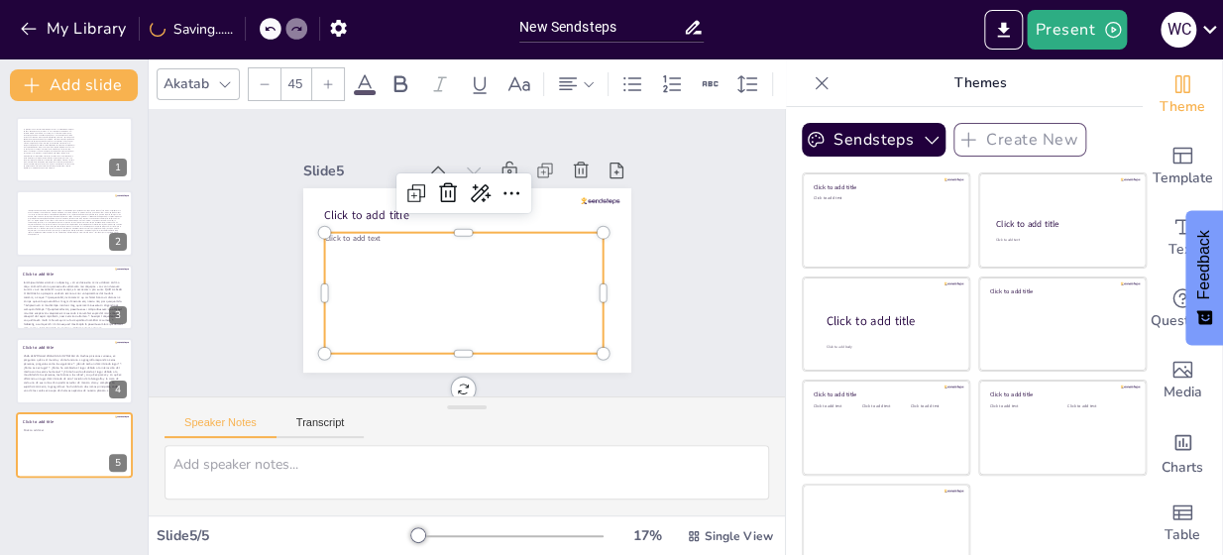
click at [356, 209] on span "Click to add text" at bounding box center [367, 192] width 55 height 33
click at [554, 247] on span "Click to add text" at bounding box center [582, 255] width 56 height 17
click at [538, 210] on span "Click to add text" at bounding box center [562, 187] width 49 height 46
click at [378, 182] on span "Click to add text" at bounding box center [401, 158] width 46 height 49
click at [538, 297] on span "Click to add text" at bounding box center [565, 313] width 55 height 33
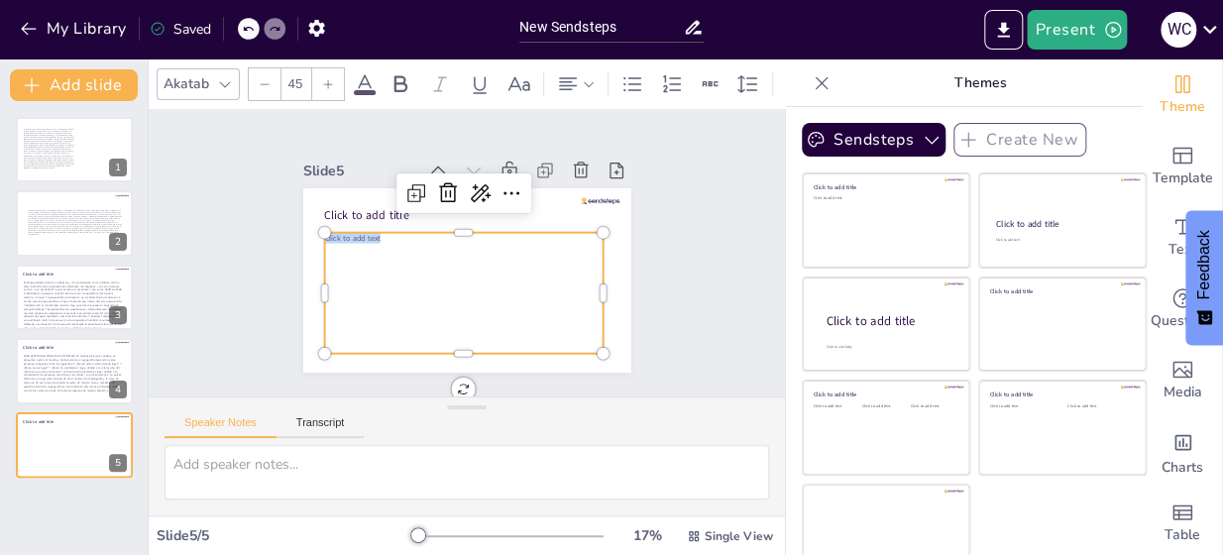
click at [554, 248] on span "Click to add text" at bounding box center [582, 256] width 56 height 16
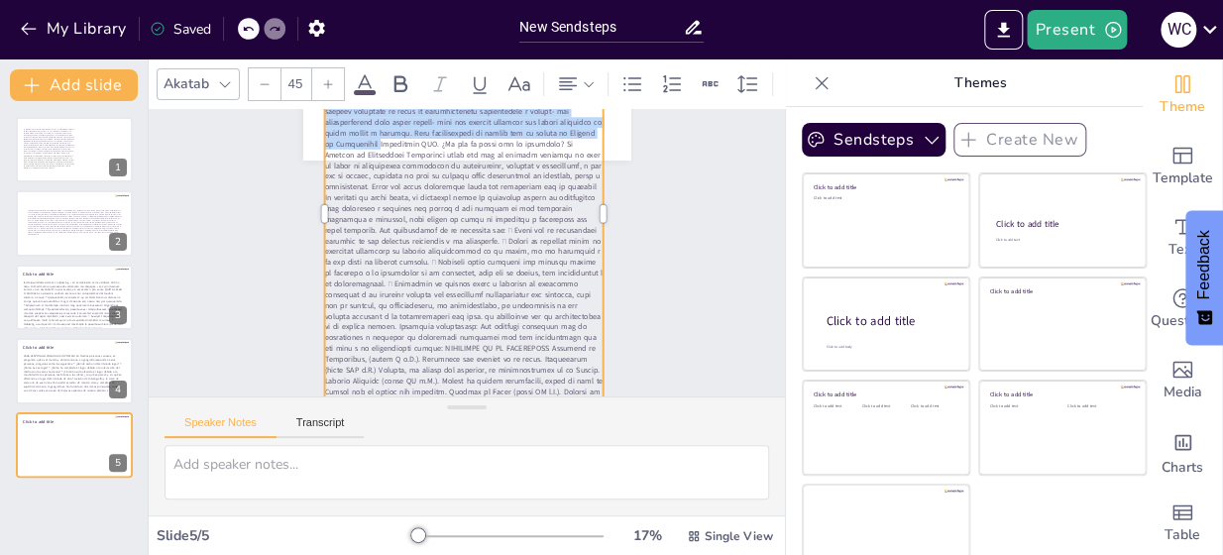
scroll to position [277, 0]
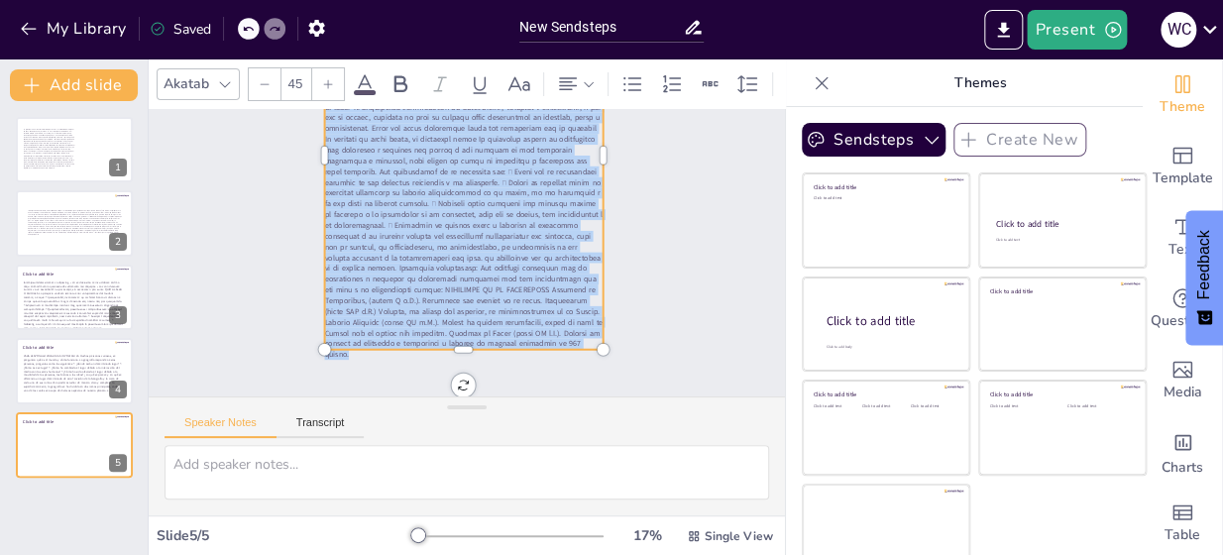
drag, startPoint x: 302, startPoint y: 253, endPoint x: 441, endPoint y: 310, distance: 150.1
click at [452, 327] on p at bounding box center [509, 172] width 440 height 484
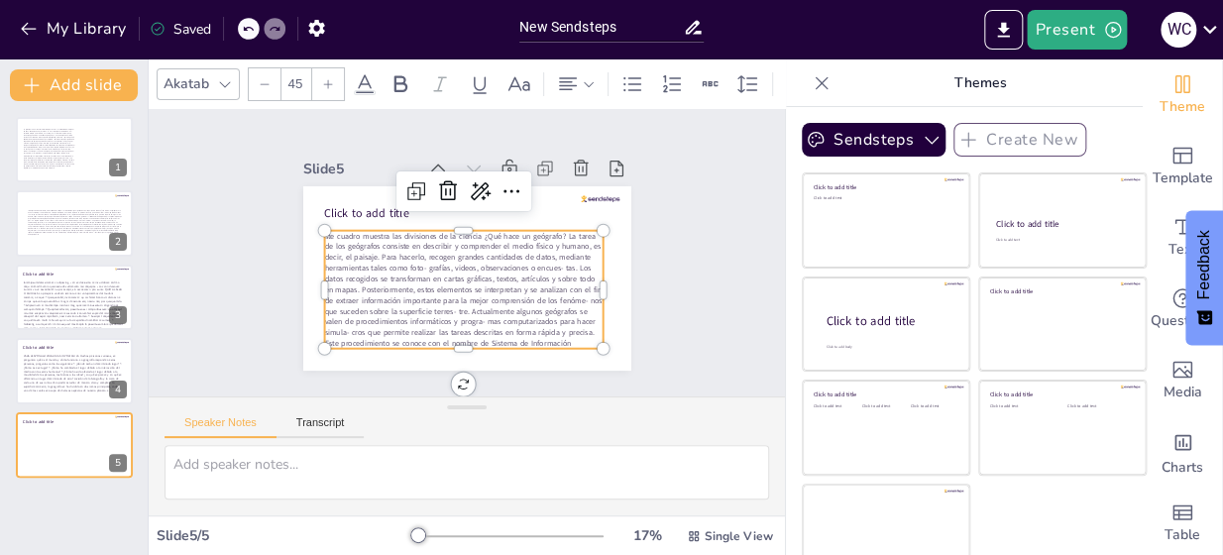
scroll to position [0, 0]
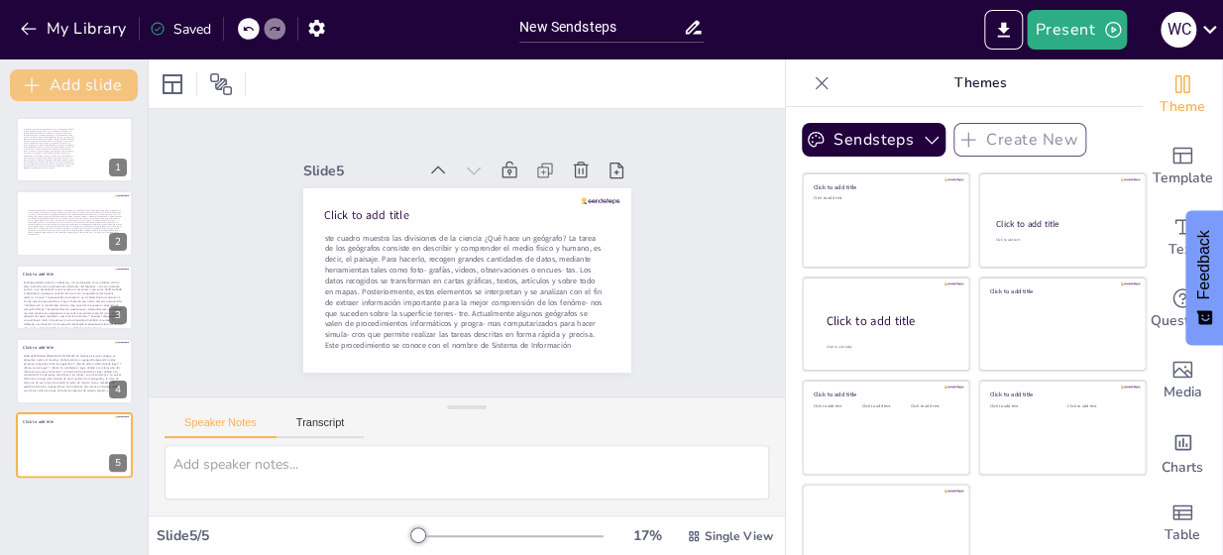
click at [75, 78] on button "Add slide" at bounding box center [74, 85] width 128 height 32
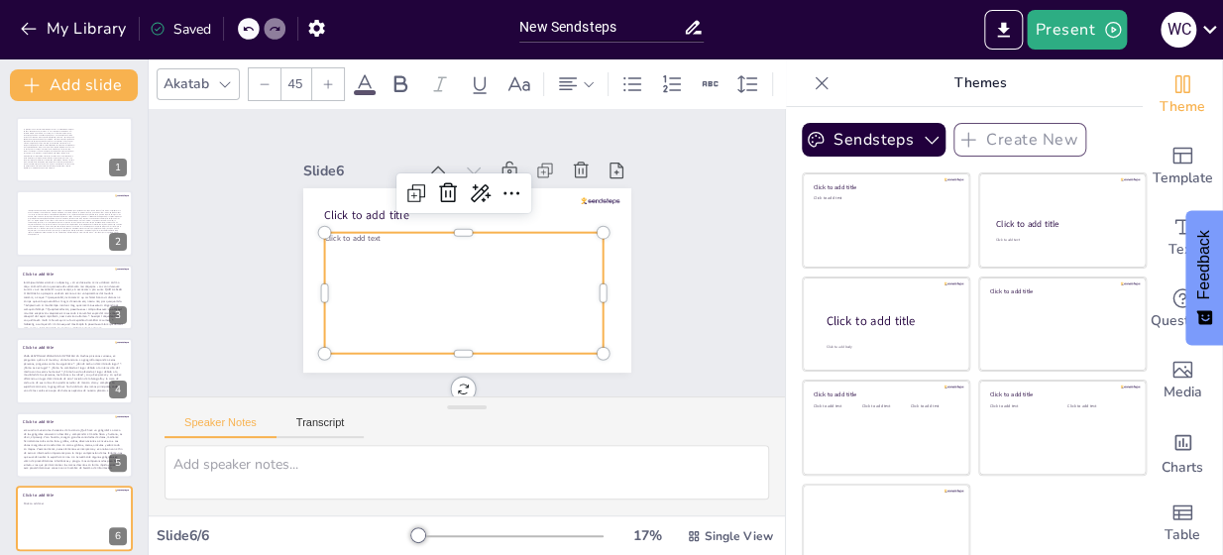
click at [554, 233] on span "Click to add text" at bounding box center [582, 244] width 56 height 22
click at [525, 311] on span "Click to add text" at bounding box center [551, 332] width 52 height 42
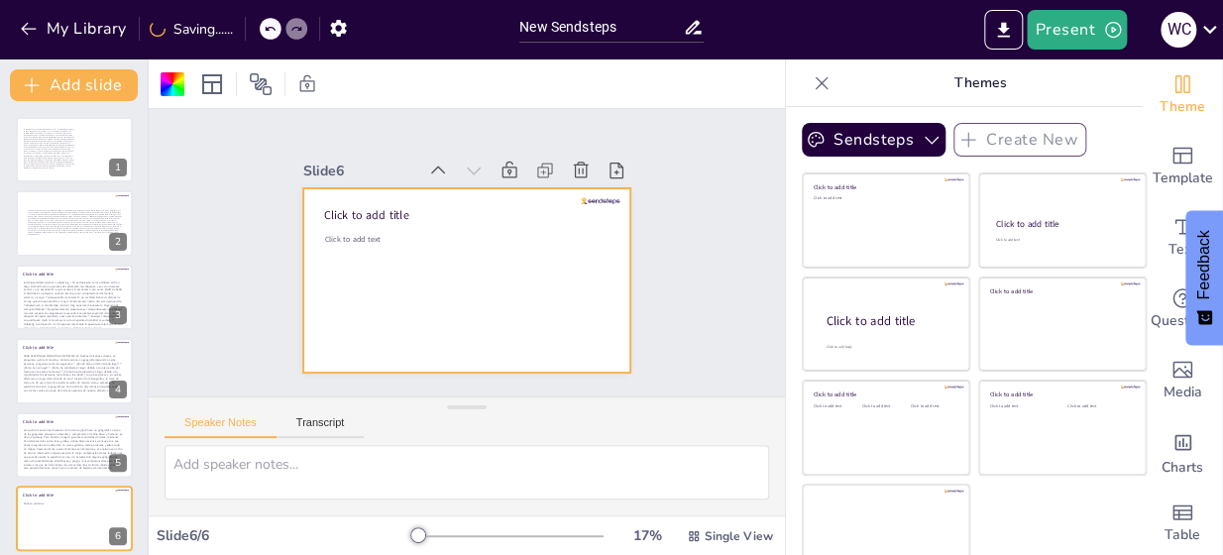
click at [457, 340] on span "Click to add text" at bounding box center [465, 368] width 17 height 56
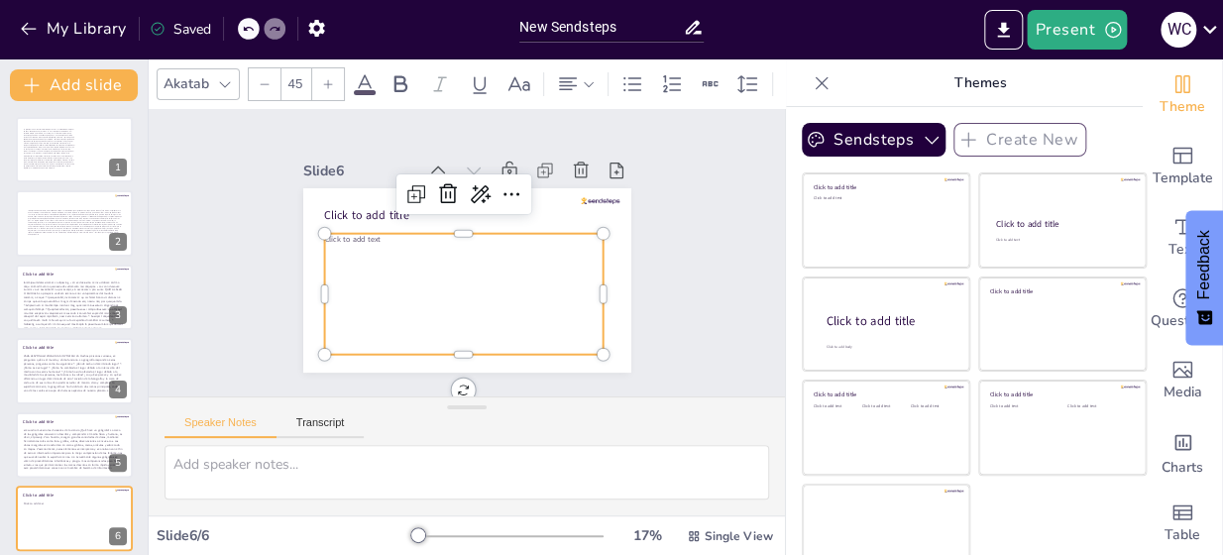
click at [485, 168] on span "Click to add text" at bounding box center [493, 140] width 16 height 56
click at [517, 187] on span "Click to add text" at bounding box center [535, 161] width 37 height 54
click at [546, 226] on span "Click to add text" at bounding box center [573, 207] width 54 height 37
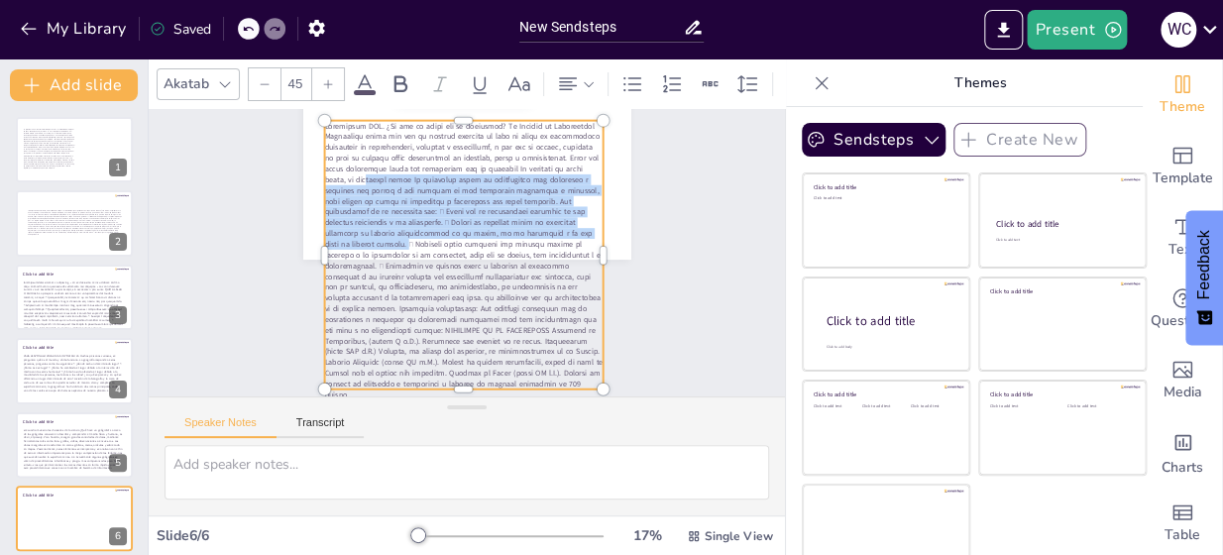
scroll to position [161, 0]
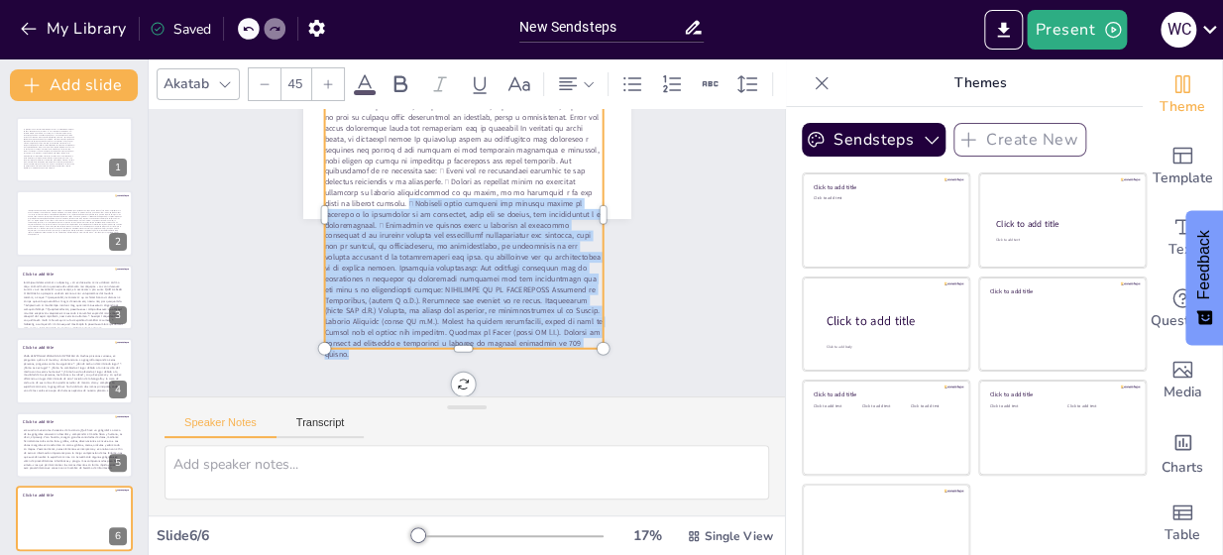
drag, startPoint x: 568, startPoint y: 225, endPoint x: 447, endPoint y: 320, distance: 153.8
click at [447, 324] on p at bounding box center [459, 285] width 352 height 352
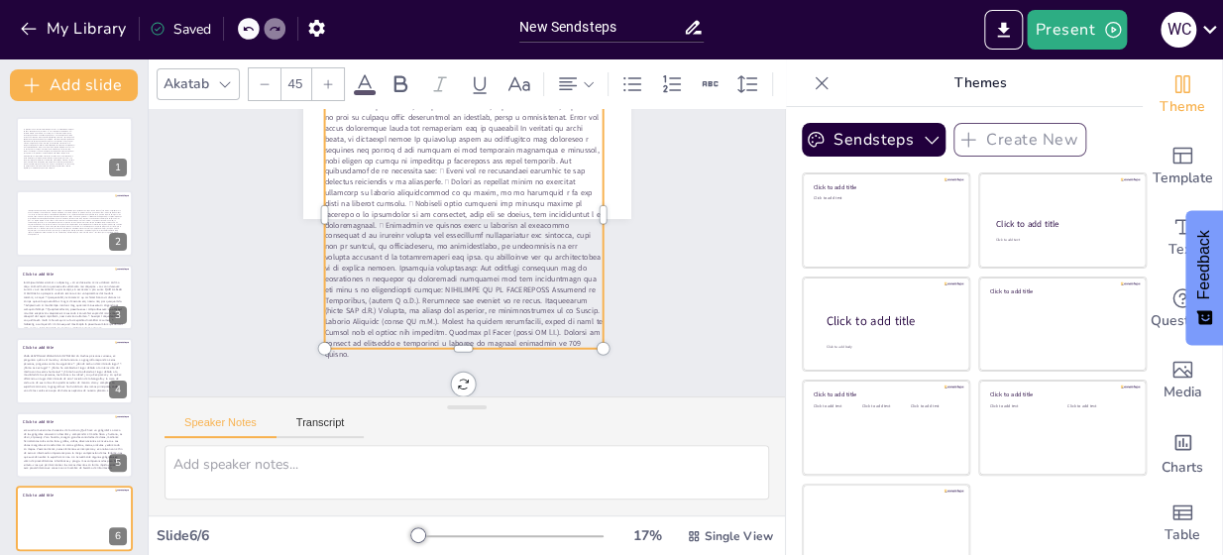
scroll to position [10, 0]
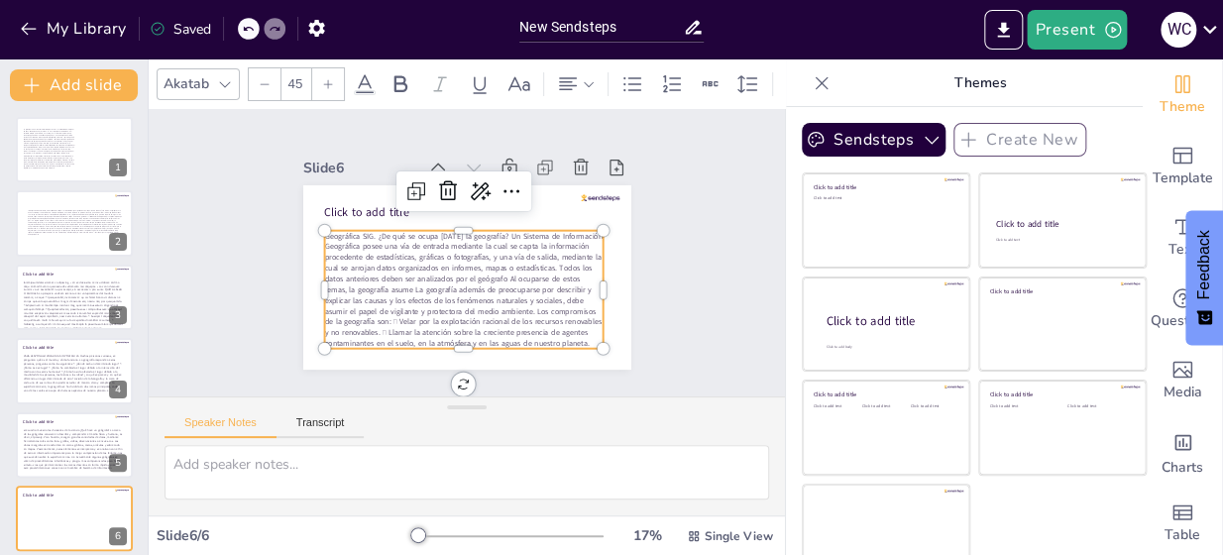
click at [669, 251] on div "Slide 1 Slide 2 Slide 3 Click to add title Slide 4 Click to add title PARA RESP…" at bounding box center [469, 254] width 684 height 606
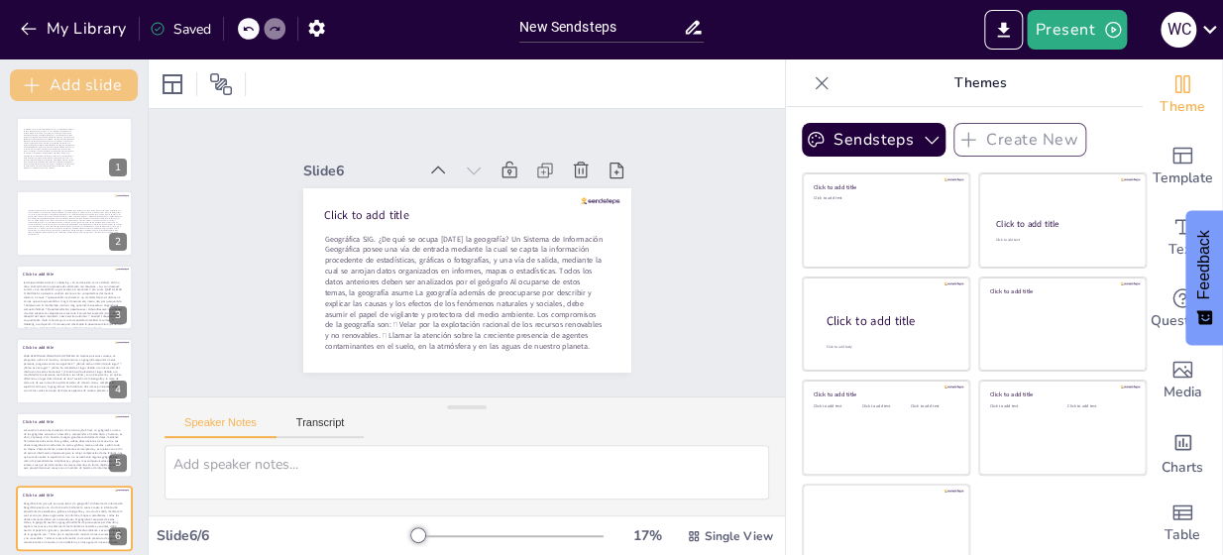
click at [70, 82] on button "Add slide" at bounding box center [74, 85] width 128 height 32
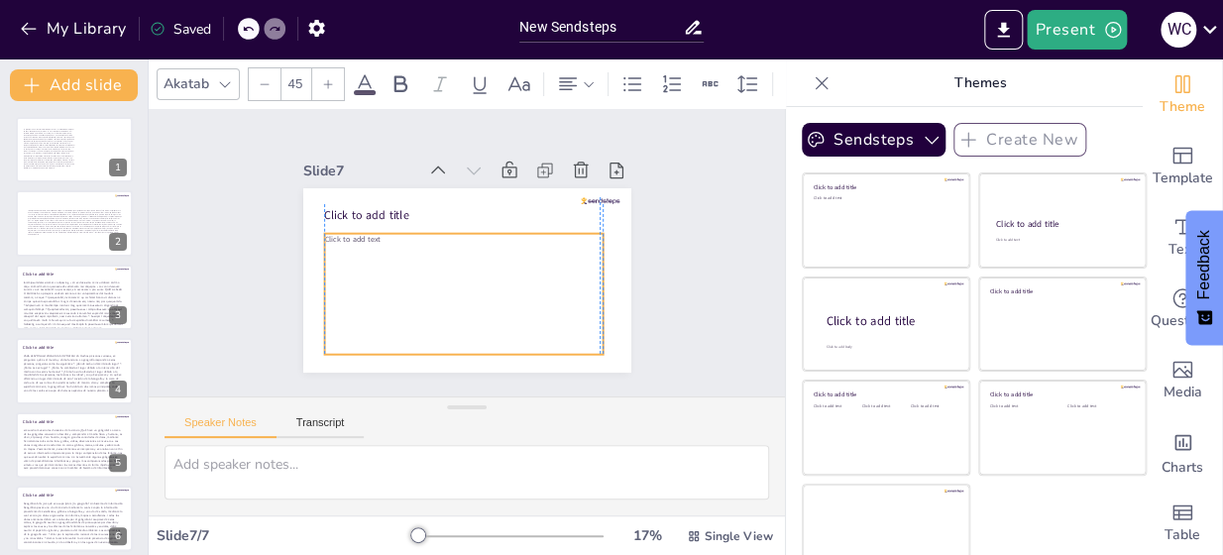
click at [554, 262] on span "Click to add text" at bounding box center [581, 267] width 55 height 11
click at [543, 287] on span "Click to add text" at bounding box center [571, 300] width 56 height 27
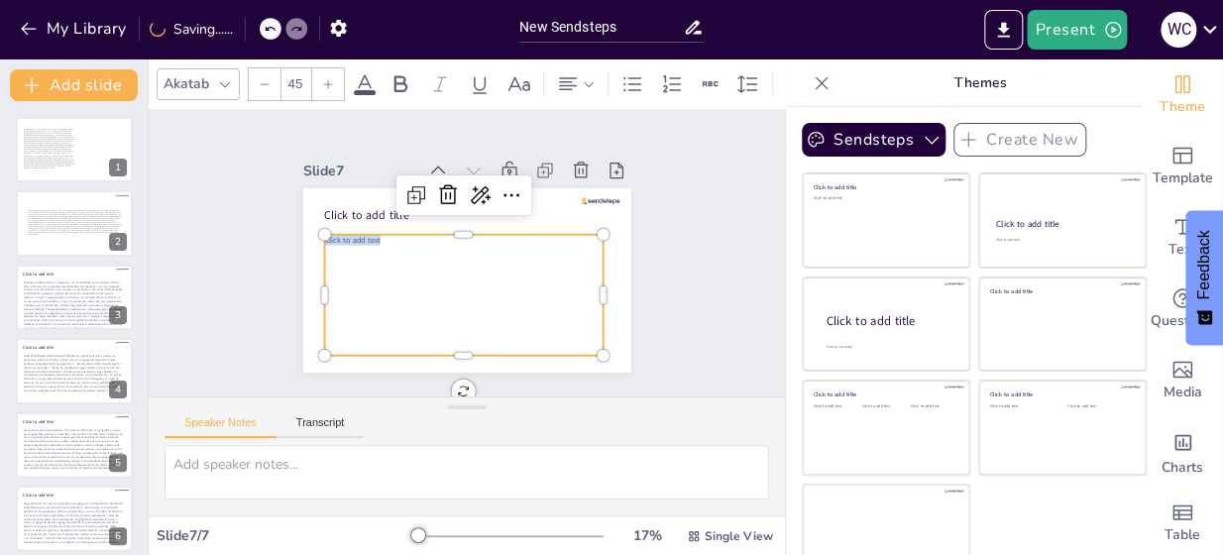
click at [554, 245] on span "Click to add text" at bounding box center [582, 253] width 56 height 17
click at [326, 263] on span "Click to add text" at bounding box center [354, 277] width 56 height 28
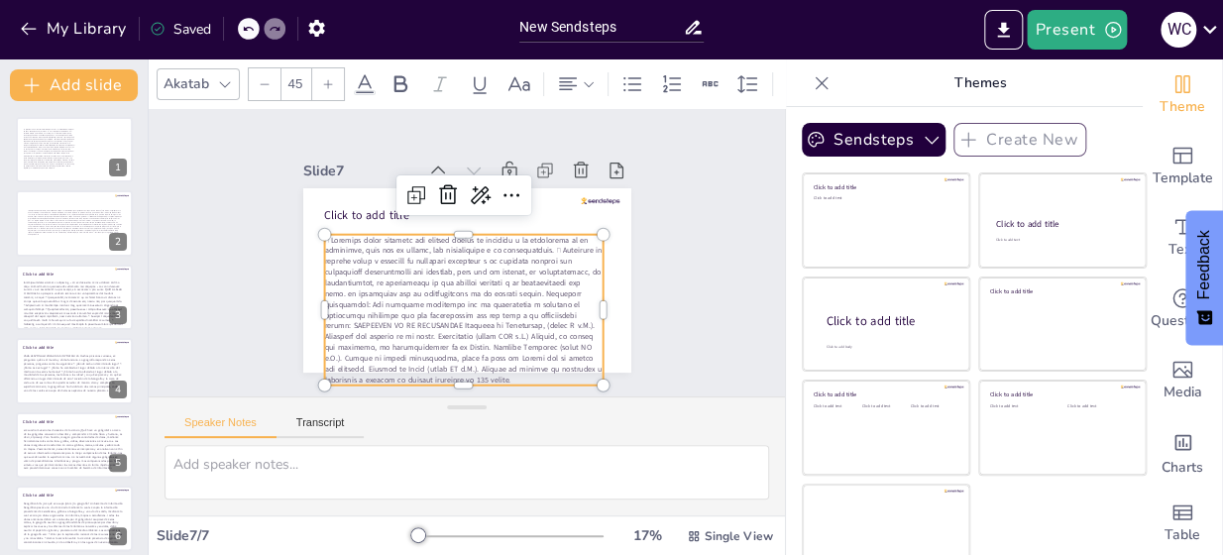
click at [665, 330] on div "Slide 1 Slide 2 Slide 3 Click to add title Slide 4 Click to add title PARA RESP…" at bounding box center [465, 253] width 605 height 684
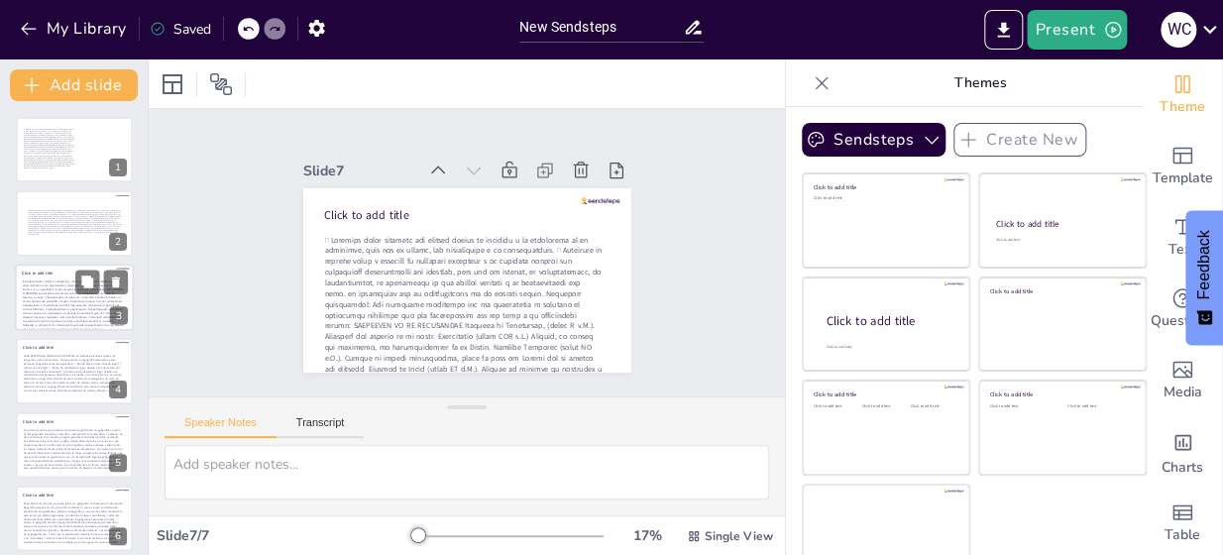
click at [54, 296] on p at bounding box center [73, 304] width 101 height 51
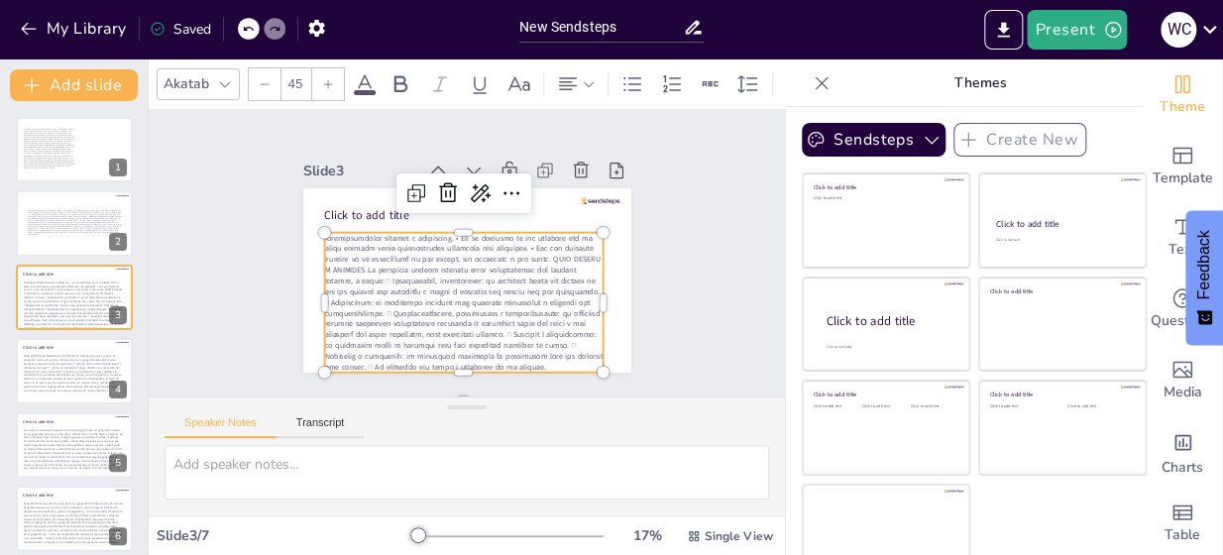
click at [475, 313] on p at bounding box center [479, 300] width 308 height 219
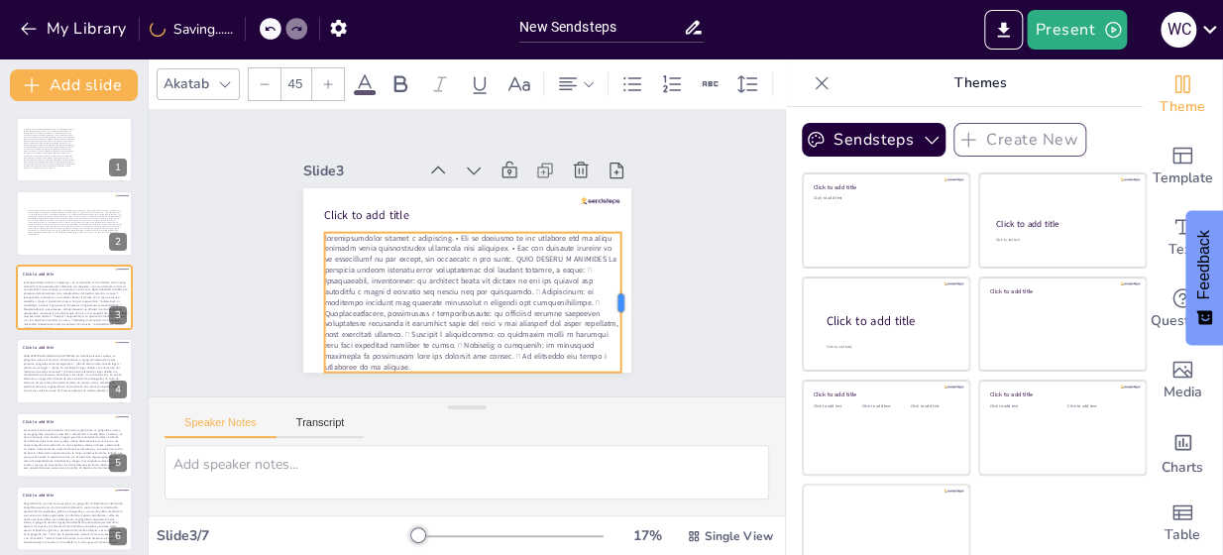
drag, startPoint x: 581, startPoint y: 292, endPoint x: 598, endPoint y: 288, distance: 18.3
click at [326, 257] on div at bounding box center [310, 186] width 31 height 141
click at [504, 403] on div at bounding box center [434, 418] width 141 height 31
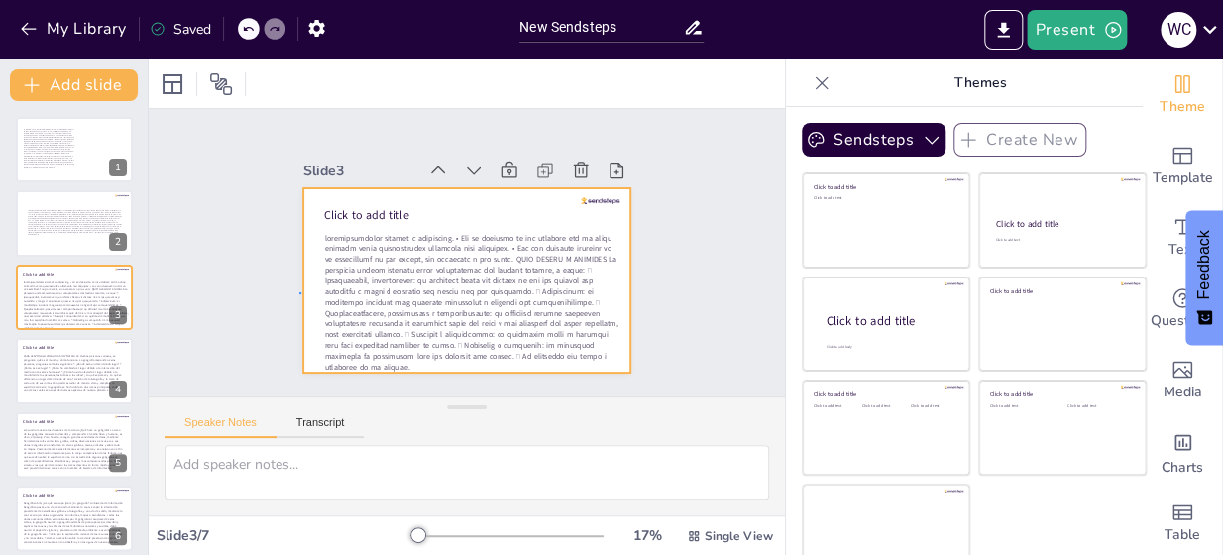
click at [300, 294] on div at bounding box center [446, 271] width 357 height 367
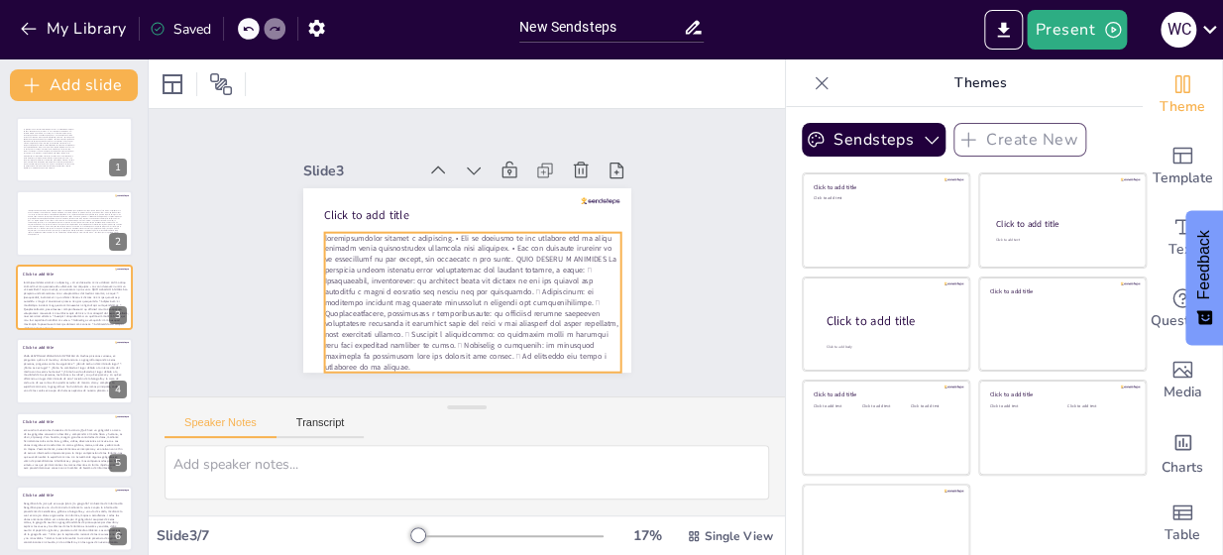
click at [348, 297] on p at bounding box center [505, 286] width 314 height 302
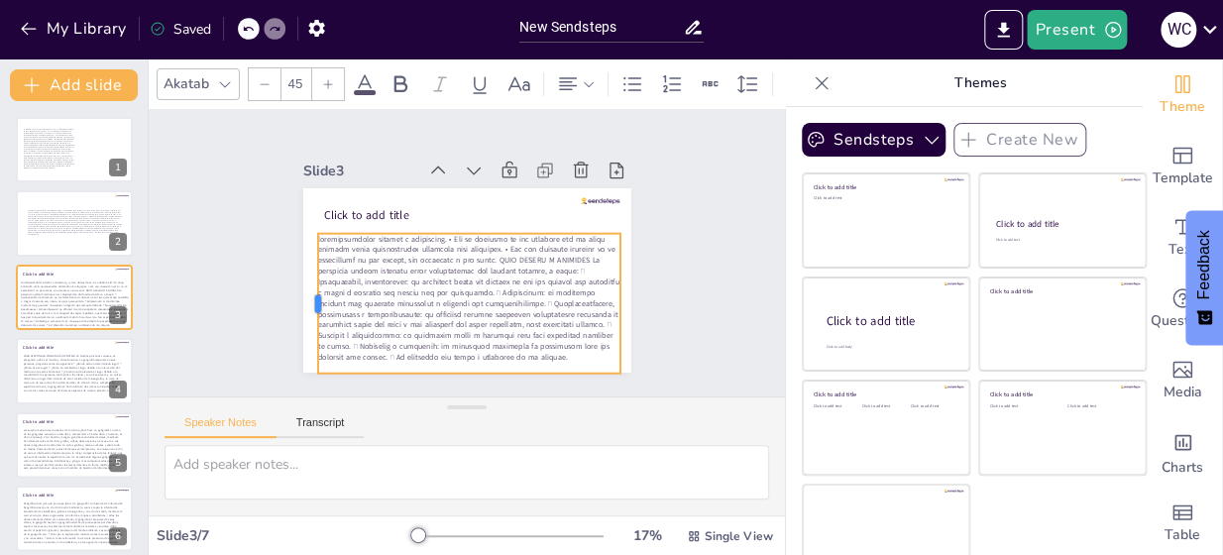
click at [293, 289] on div "Click to add title" at bounding box center [440, 241] width 301 height 375
click at [431, 290] on p at bounding box center [511, 245] width 161 height 315
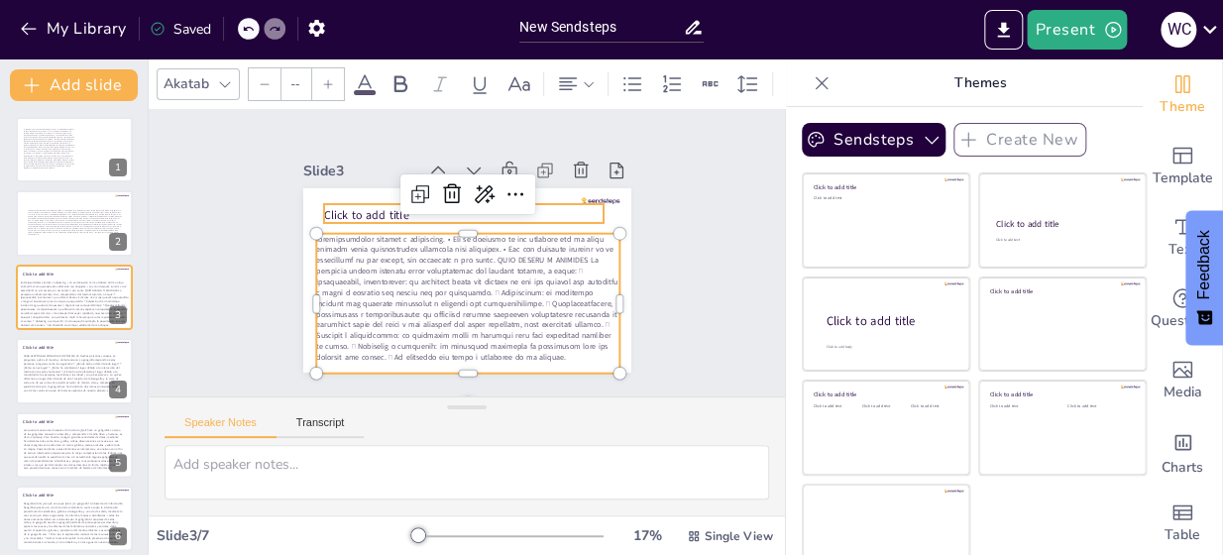
type input "68"
click at [392, 300] on span "Click to add title" at bounding box center [408, 343] width 33 height 86
click at [369, 232] on p at bounding box center [430, 280] width 282 height 321
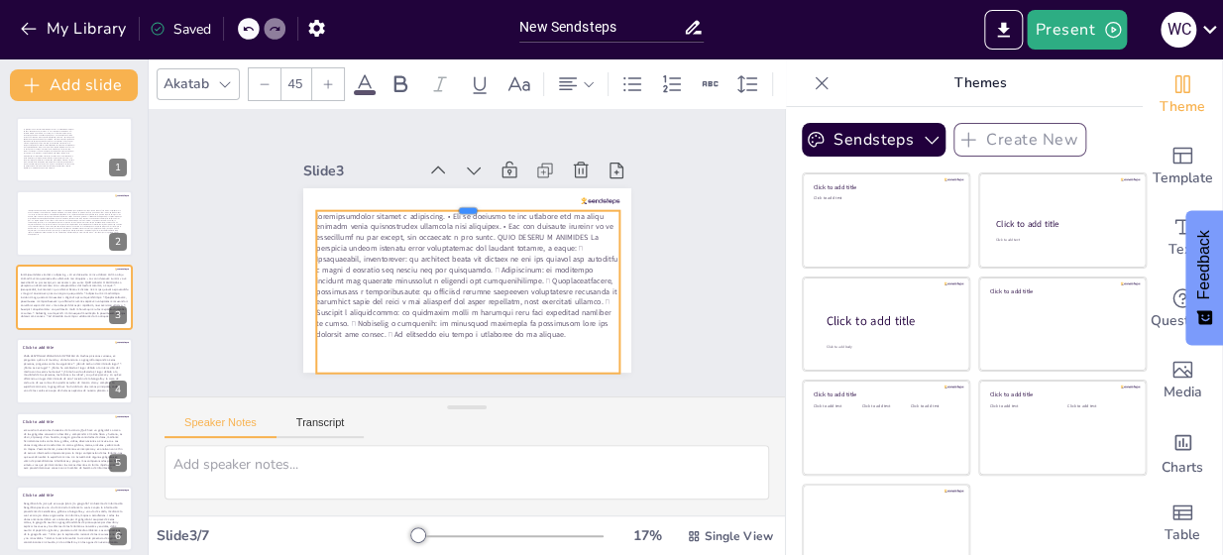
drag, startPoint x: 442, startPoint y: 225, endPoint x: 449, endPoint y: 210, distance: 16.4
click at [451, 204] on div at bounding box center [480, 277] width 376 height 324
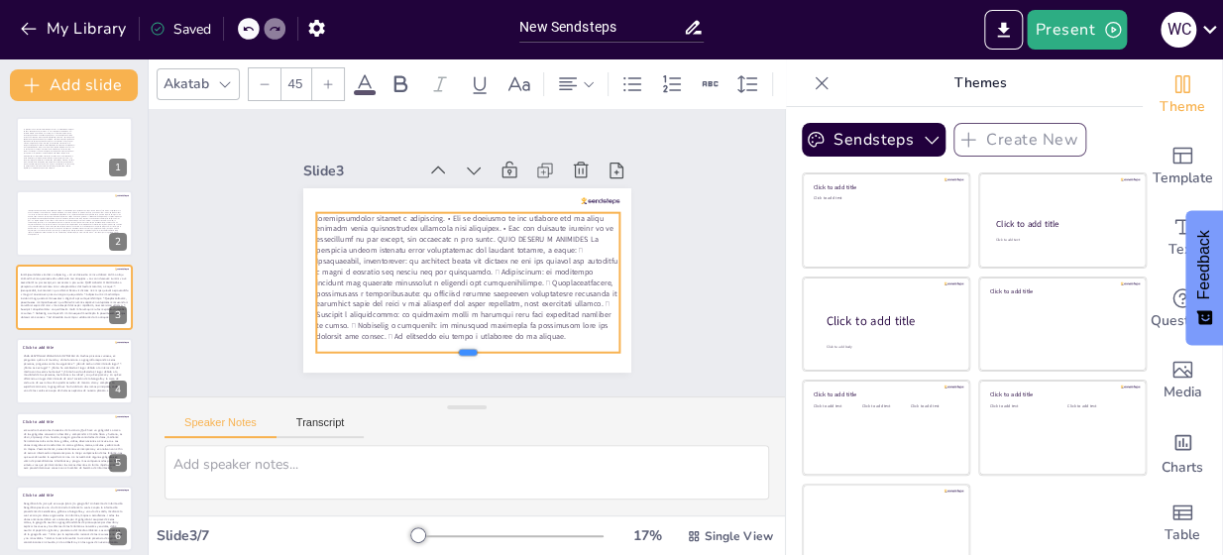
drag, startPoint x: 445, startPoint y: 367, endPoint x: 448, endPoint y: 346, distance: 21.0
click at [400, 346] on div at bounding box center [361, 231] width 78 height 300
drag, startPoint x: 506, startPoint y: 361, endPoint x: 531, endPoint y: 360, distance: 24.8
click at [510, 364] on div at bounding box center [475, 226] width 369 height 276
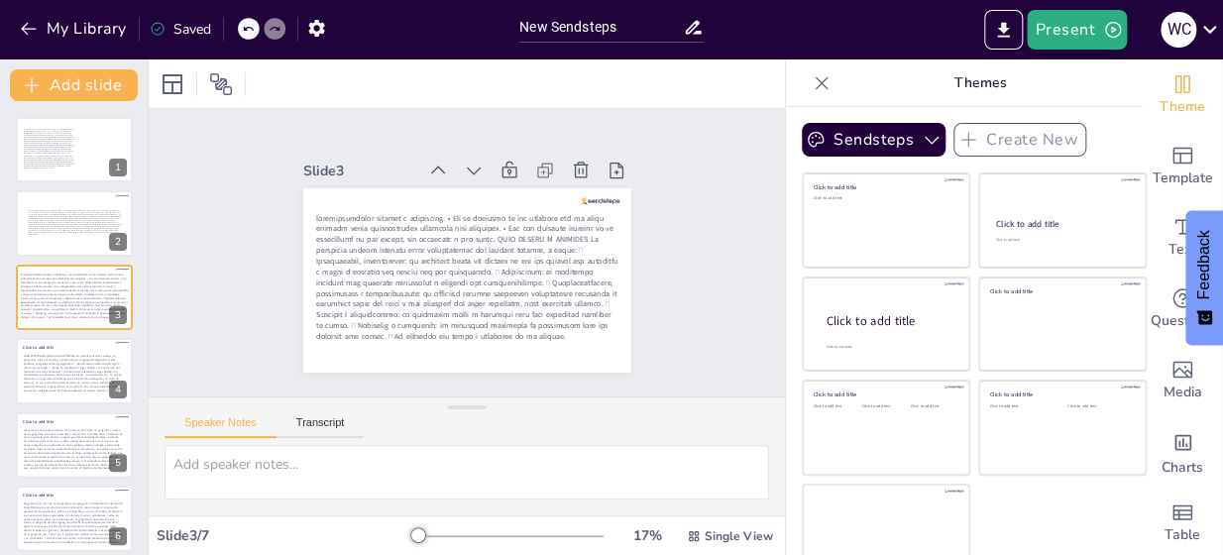
click at [673, 353] on div "Slide 1 Slide 2 Slide 3 Slide 4 Click to add title PARA RESPONDER PREGUNTAS IMP…" at bounding box center [466, 252] width 639 height 665
click at [72, 449] on p "ste cuadro muestra las divisiones de la ciencia ¿Qué hace un geógrafo? La tarea…" at bounding box center [73, 448] width 101 height 43
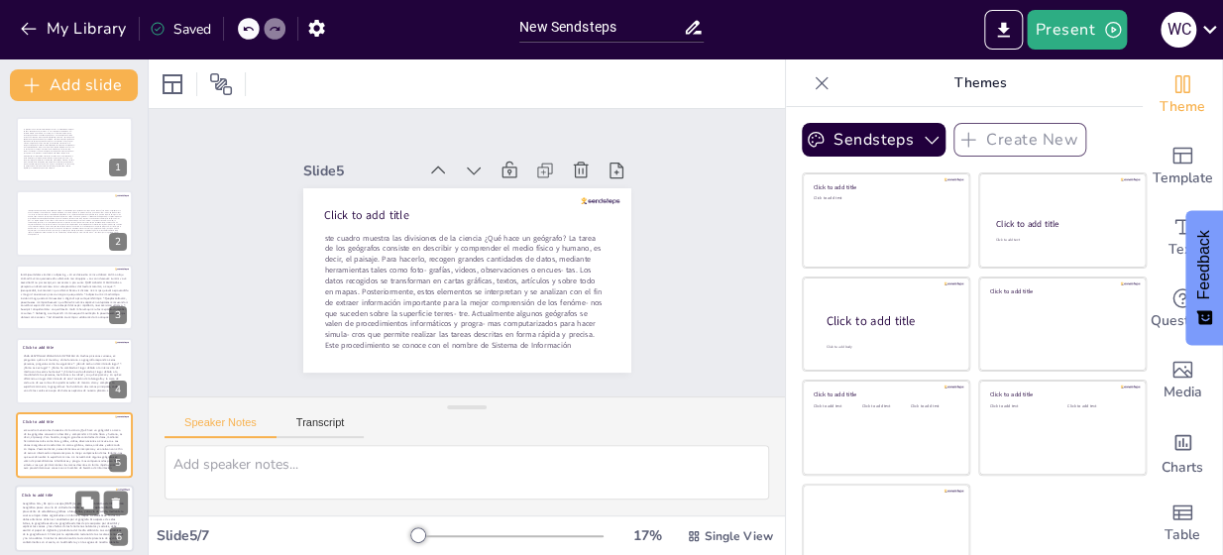
scroll to position [85, 0]
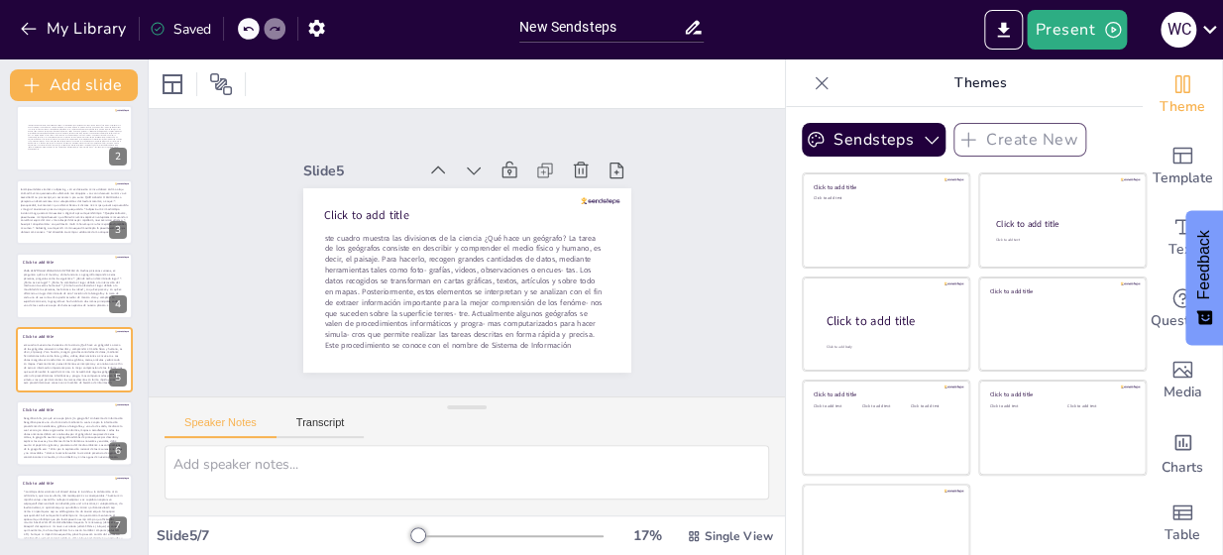
click at [184, 27] on div "Saved" at bounding box center [180, 29] width 61 height 19
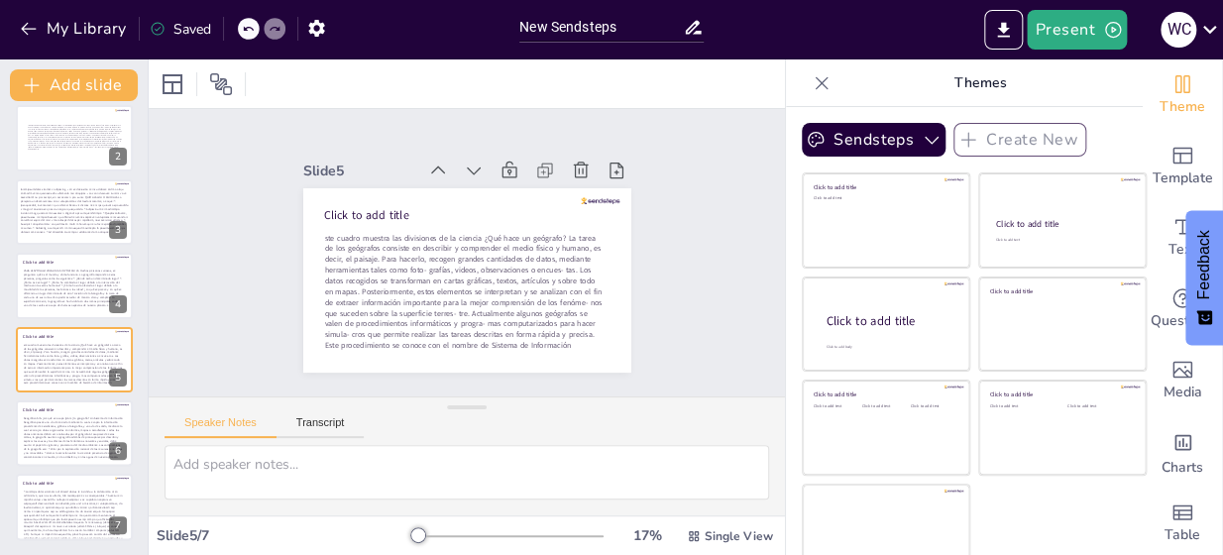
click at [815, 82] on icon at bounding box center [821, 82] width 13 height 13
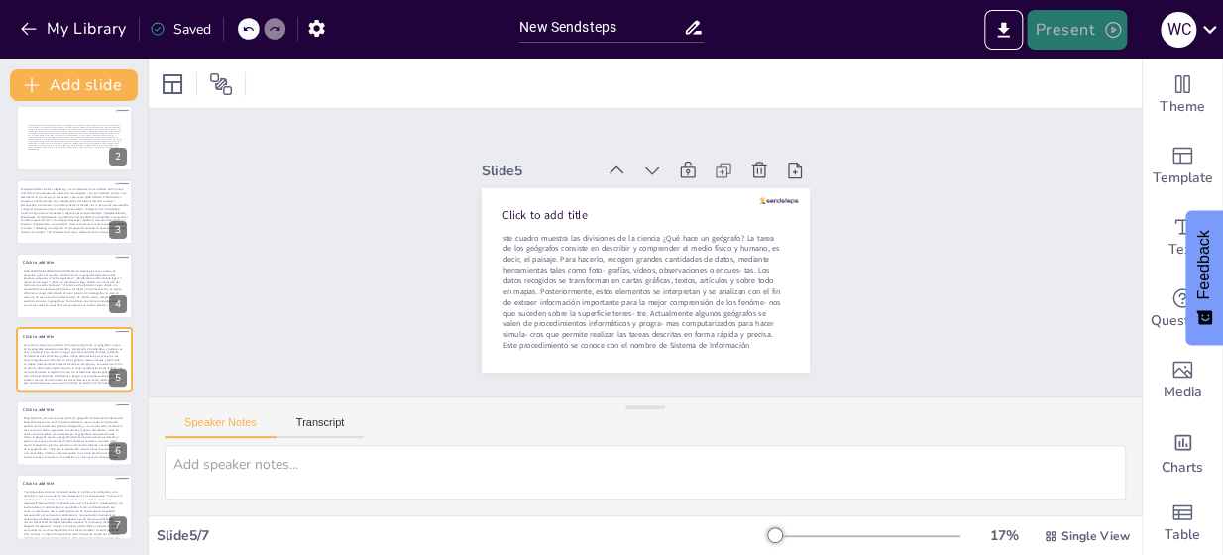
click at [1075, 27] on button "Present" at bounding box center [1075, 30] width 99 height 40
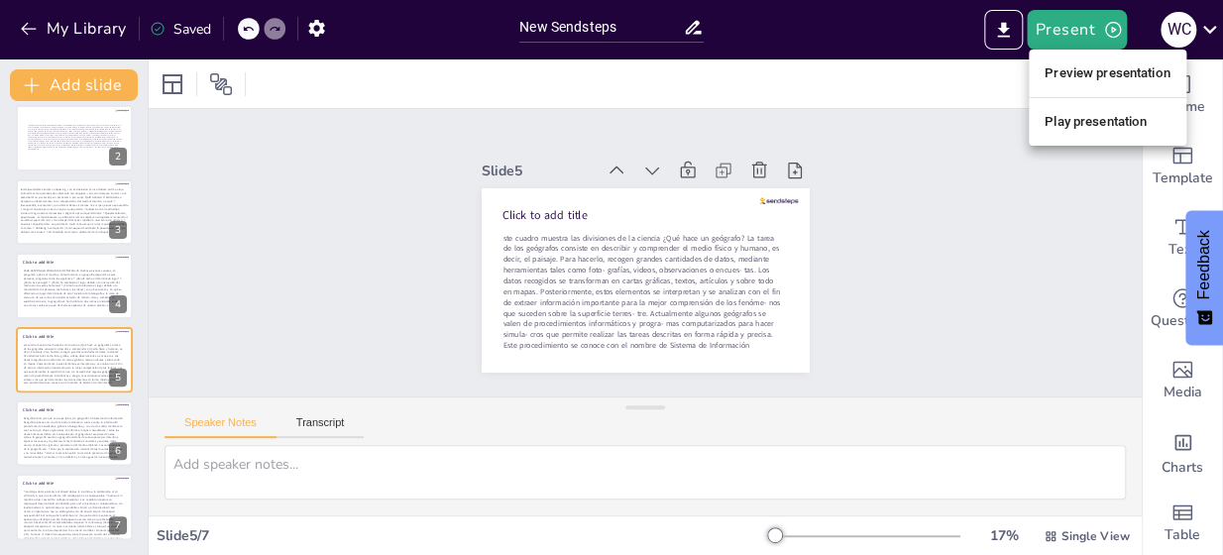
click at [1087, 74] on li "Preview presentation" at bounding box center [1107, 73] width 158 height 32
